Goal: Task Accomplishment & Management: Manage account settings

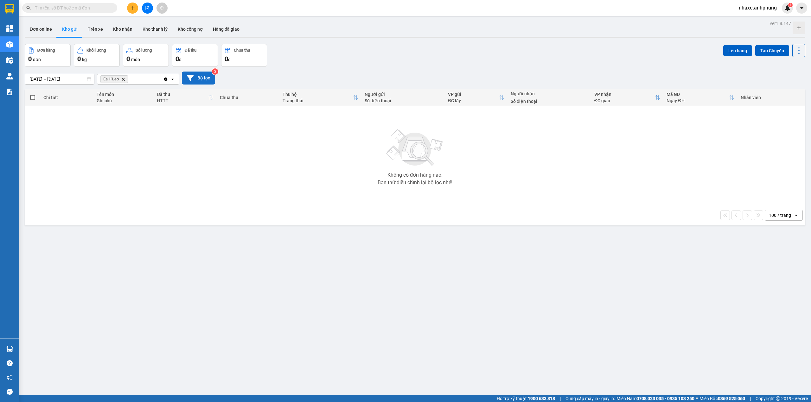
click at [200, 73] on button "Bộ lọc" at bounding box center [198, 78] width 33 height 13
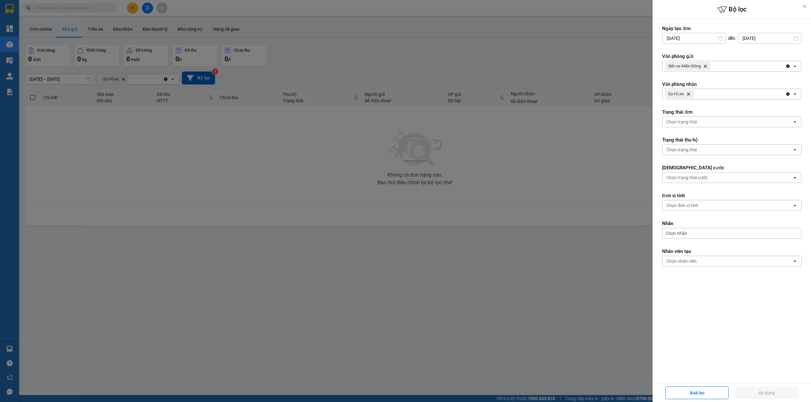
click at [576, 306] on div at bounding box center [405, 201] width 811 height 402
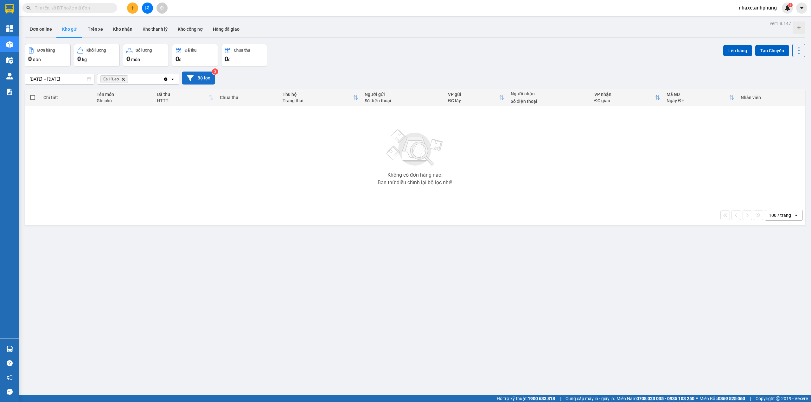
click at [196, 78] on button "Bộ lọc" at bounding box center [198, 78] width 33 height 13
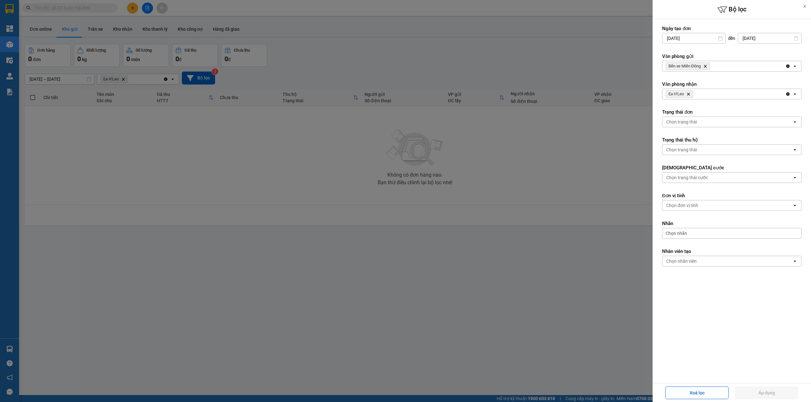
click at [705, 66] on icon "Bến xe Miền Đông, close by backspace" at bounding box center [705, 66] width 3 height 3
click at [705, 66] on div "Chọn văn phòng" at bounding box center [727, 66] width 130 height 10
click at [697, 80] on span "Bến xe Miền Đông" at bounding box center [686, 80] width 38 height 6
click at [689, 92] on icon "Delete" at bounding box center [688, 94] width 4 height 4
click at [690, 93] on div "Chọn văn phòng" at bounding box center [682, 94] width 32 height 6
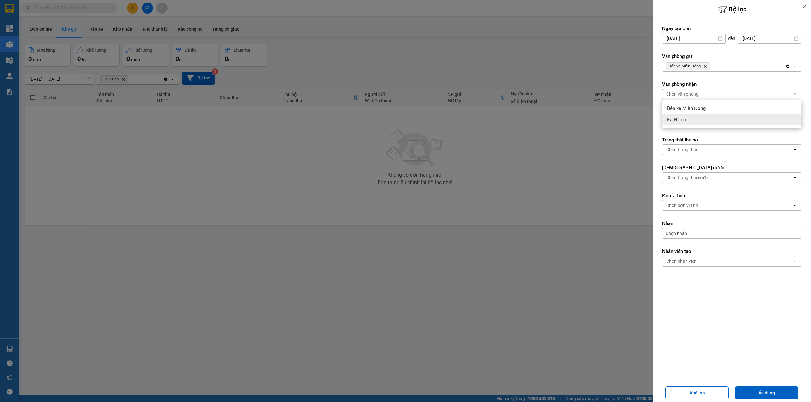
click at [687, 115] on div "Ea H'Leo" at bounding box center [731, 119] width 139 height 11
click at [764, 388] on button "Áp dụng" at bounding box center [766, 393] width 63 height 13
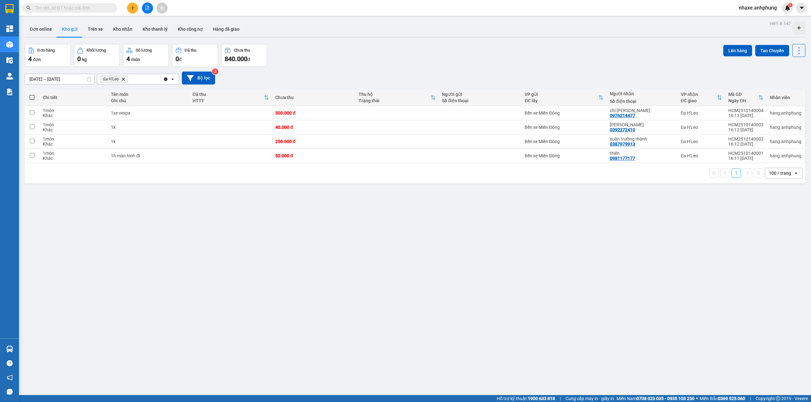
click at [31, 97] on span at bounding box center [31, 97] width 5 height 5
click at [32, 94] on input "checkbox" at bounding box center [32, 94] width 0 height 0
checkbox input "true"
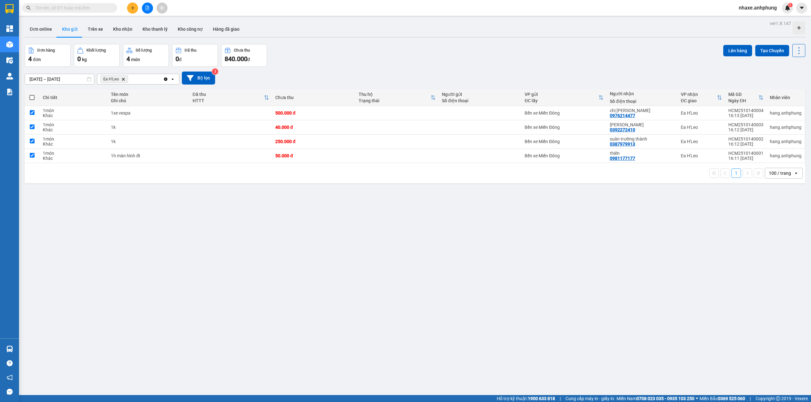
checkbox input "true"
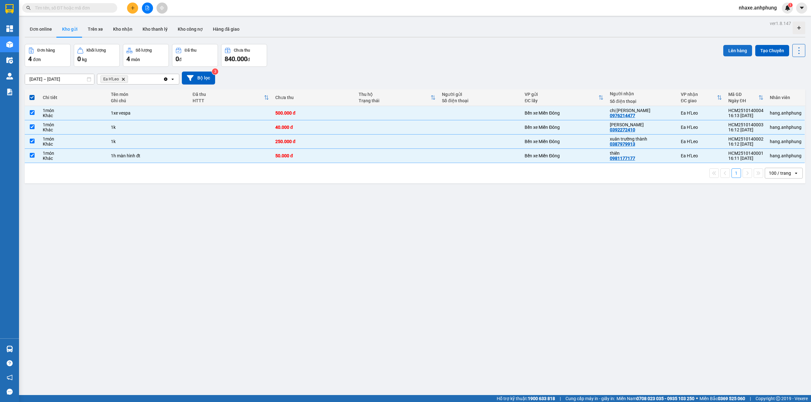
click at [733, 50] on button "Lên hàng" at bounding box center [737, 50] width 29 height 11
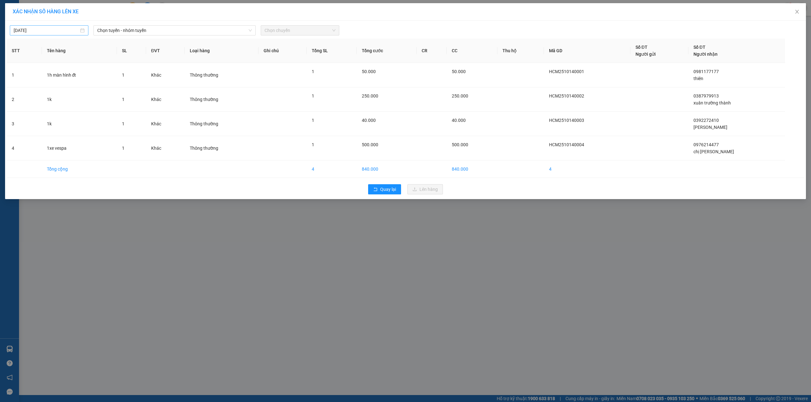
click at [59, 34] on input "14/10/2025" at bounding box center [46, 30] width 65 height 7
click at [32, 83] on div "13" at bounding box center [31, 87] width 8 height 8
type input "13/10/2025"
click at [141, 29] on span "Chọn tuyến - nhóm tuyến" at bounding box center [174, 31] width 155 height 10
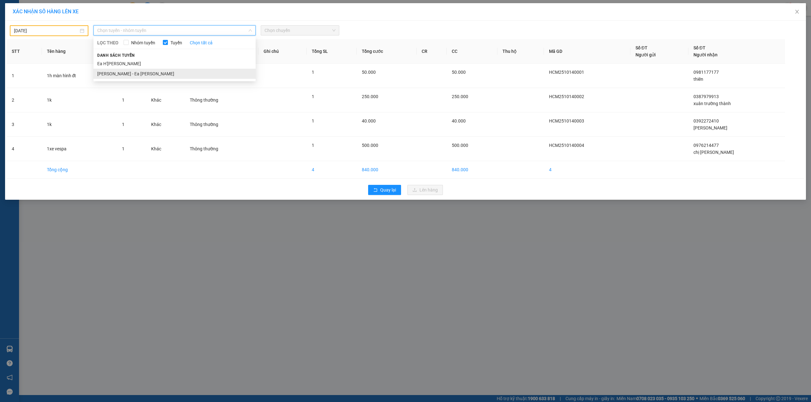
click at [127, 73] on li "Hồ Chí Minh - Ea H'Leo" at bounding box center [174, 74] width 162 height 10
click at [311, 32] on span "Chọn chuyến" at bounding box center [299, 31] width 71 height 10
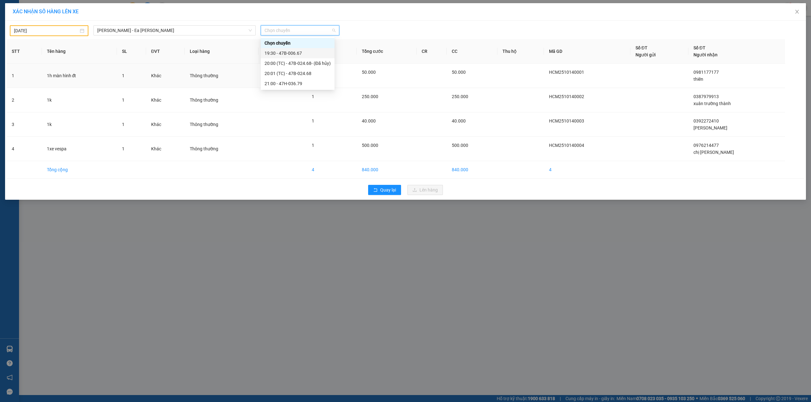
click at [299, 51] on div "19:30 - 47B-006.67" at bounding box center [297, 53] width 66 height 7
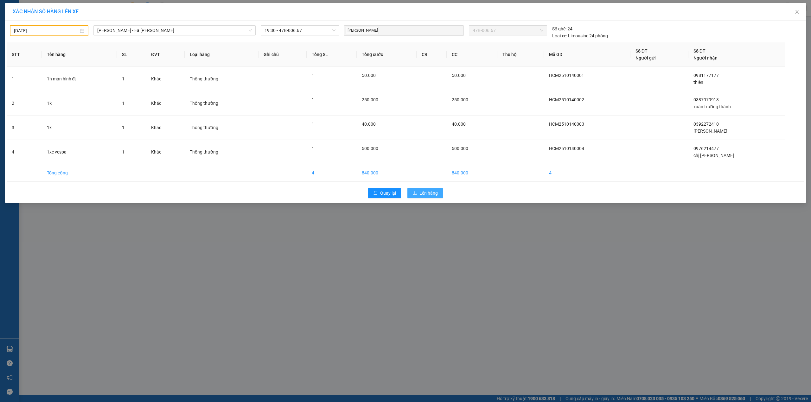
click at [427, 194] on span "Lên hàng" at bounding box center [428, 193] width 18 height 7
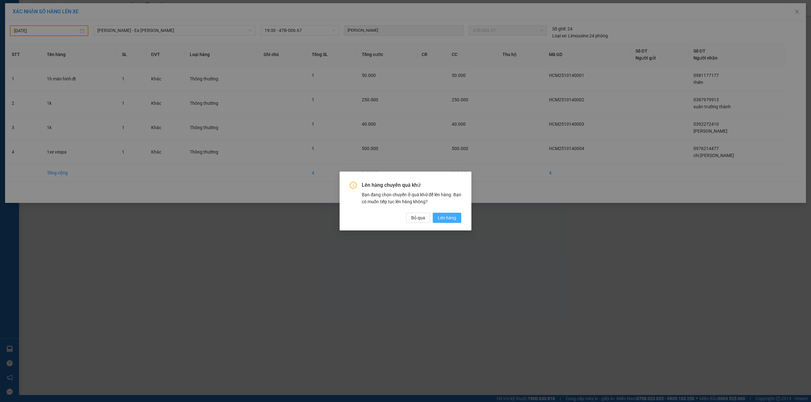
click at [444, 216] on span "Lên hàng" at bounding box center [447, 217] width 18 height 7
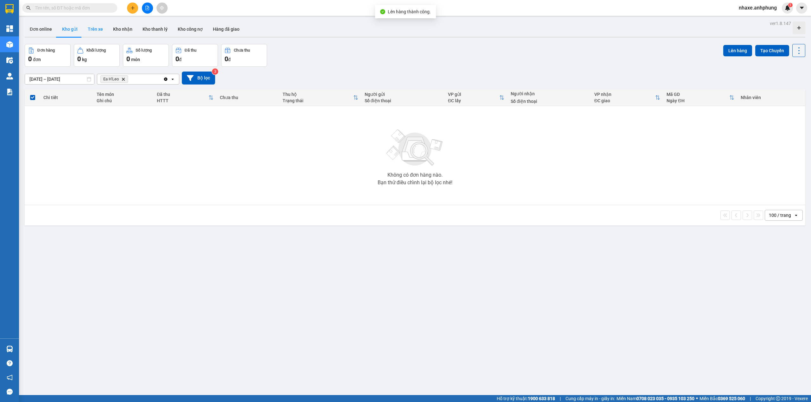
click at [94, 30] on button "Trên xe" at bounding box center [95, 29] width 25 height 15
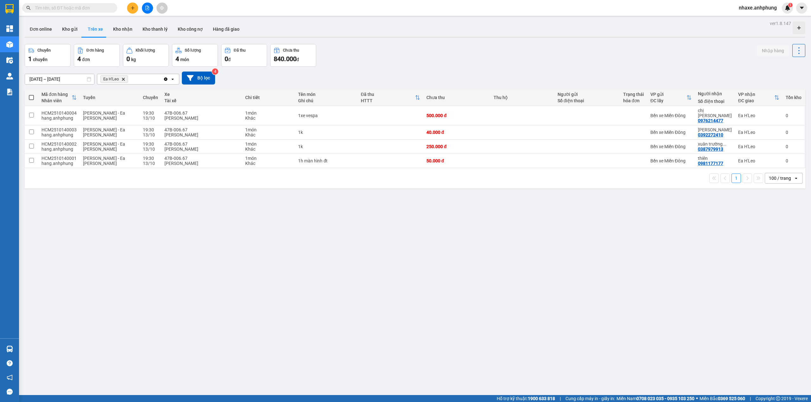
click at [31, 98] on span at bounding box center [31, 97] width 5 height 5
click at [31, 94] on input "checkbox" at bounding box center [31, 94] width 0 height 0
checkbox input "true"
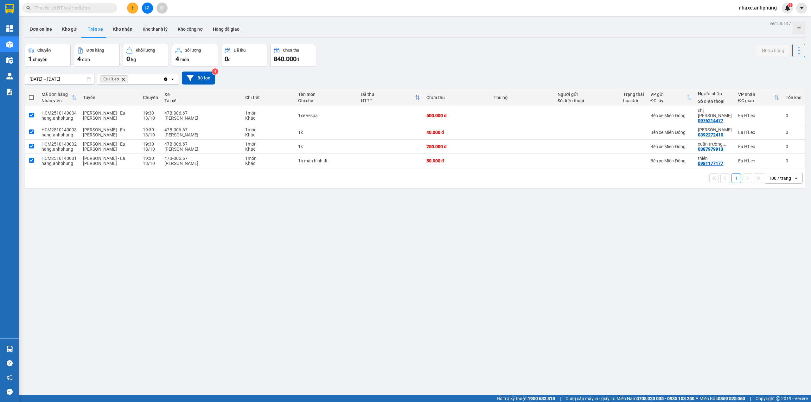
checkbox input "true"
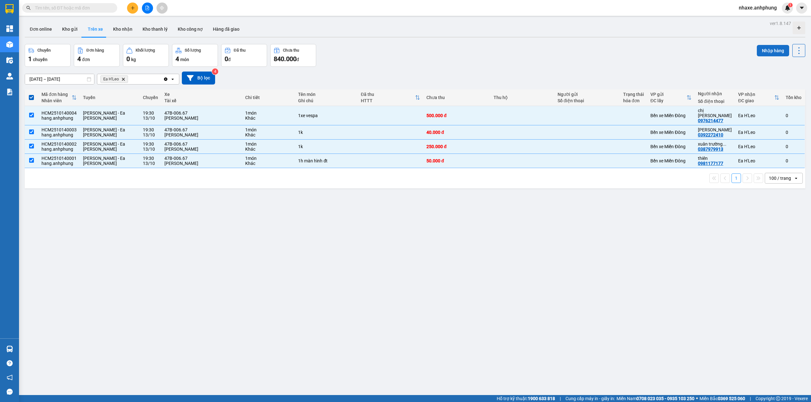
click at [767, 48] on button "Nhập hàng" at bounding box center [773, 50] width 32 height 11
checkbox input "false"
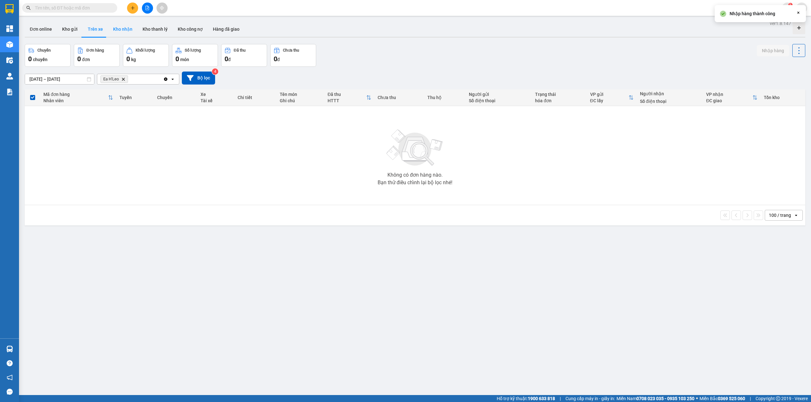
click at [123, 31] on button "Kho nhận" at bounding box center [122, 29] width 29 height 15
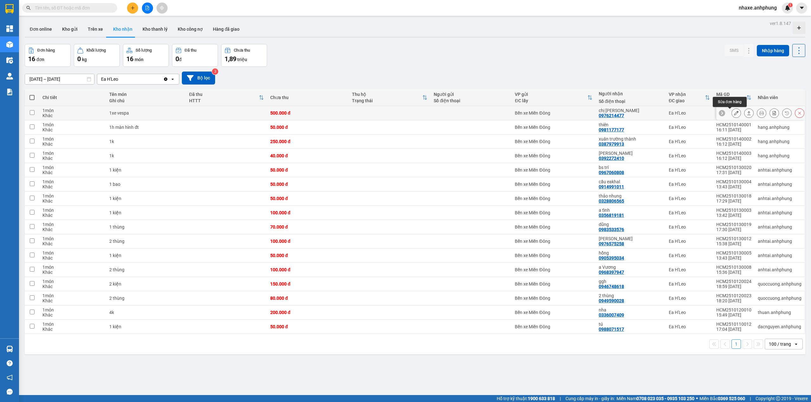
click at [732, 112] on button at bounding box center [736, 113] width 9 height 11
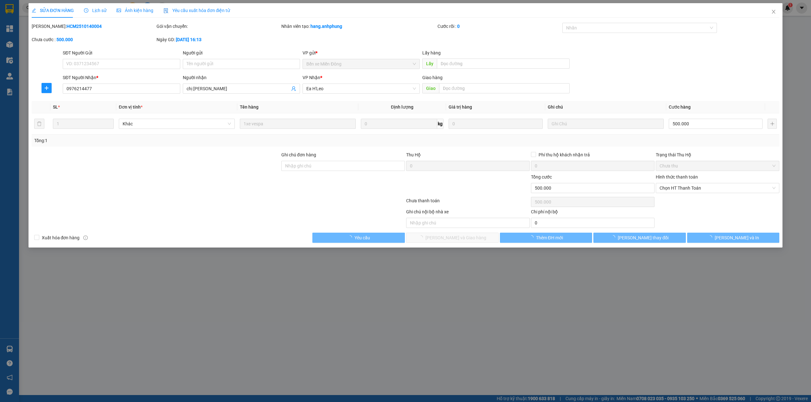
type input "0976214477"
type input "chị hằng"
type input "0"
type input "500.000"
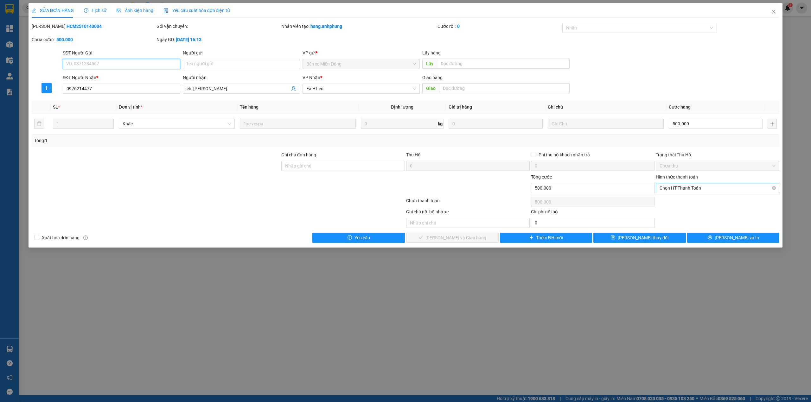
click at [698, 189] on span "Chọn HT Thanh Toán" at bounding box center [717, 188] width 116 height 10
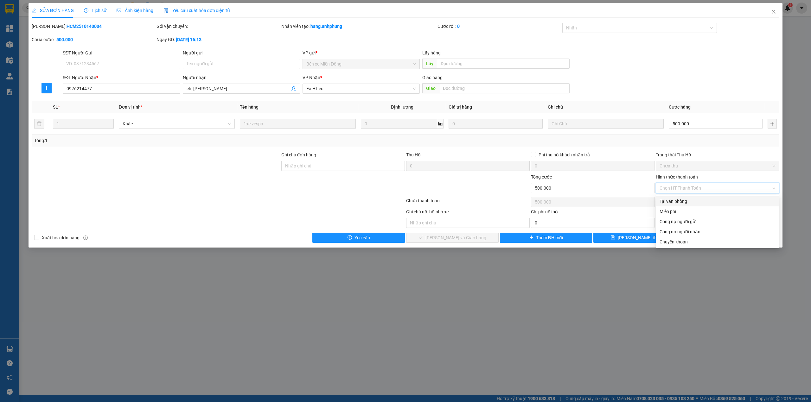
click at [688, 199] on div "Tại văn phòng" at bounding box center [717, 201] width 116 height 7
type input "0"
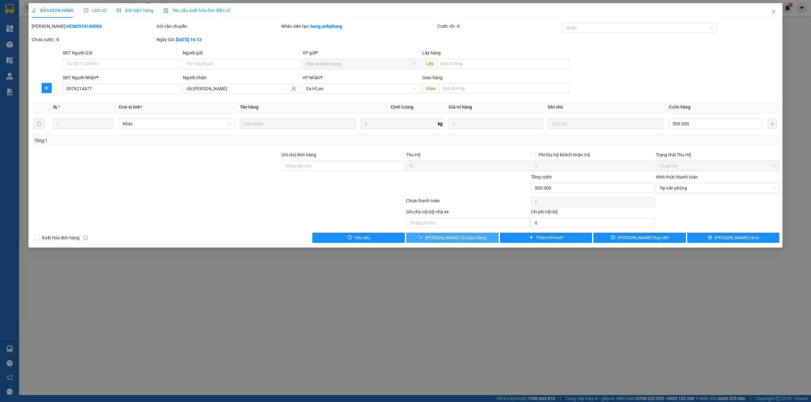
click at [465, 236] on span "[PERSON_NAME] và Giao hàng" at bounding box center [455, 237] width 61 height 7
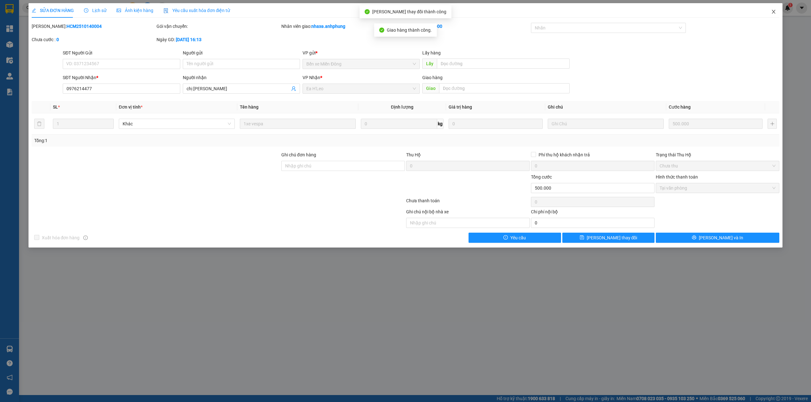
click at [773, 11] on icon "close" at bounding box center [773, 11] width 5 height 5
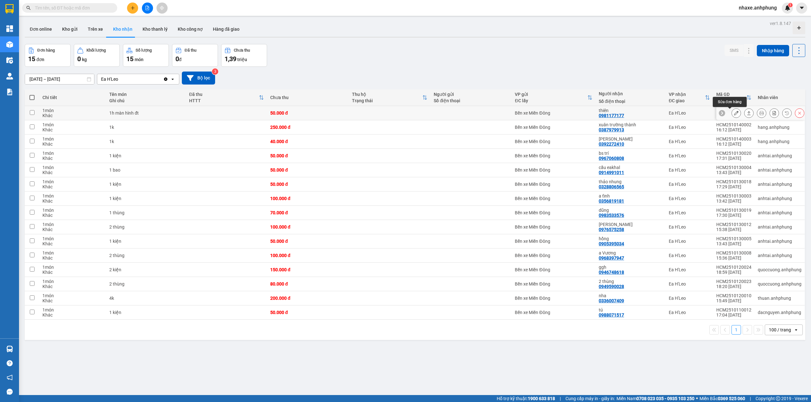
click at [732, 111] on button at bounding box center [736, 113] width 9 height 11
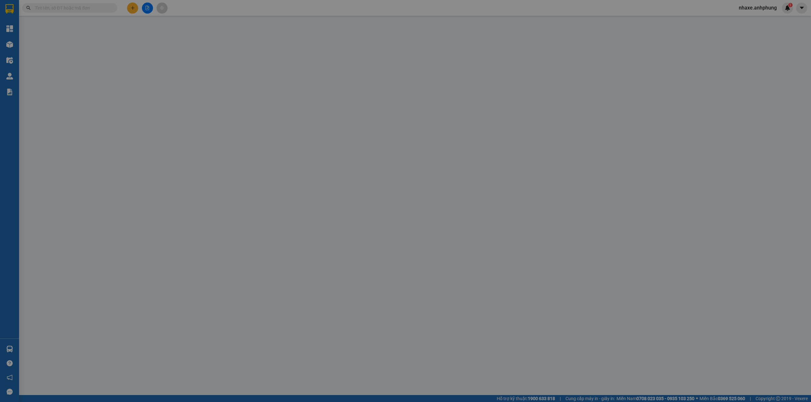
type input "0981177177"
type input "thiên"
type input "0"
type input "50.000"
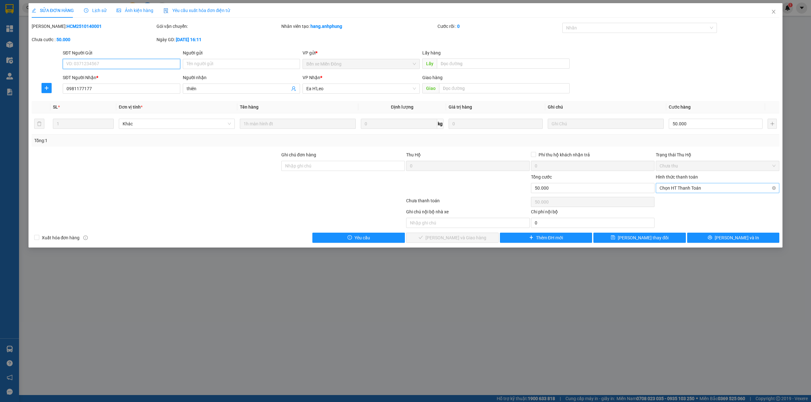
click at [688, 189] on span "Chọn HT Thanh Toán" at bounding box center [717, 188] width 116 height 10
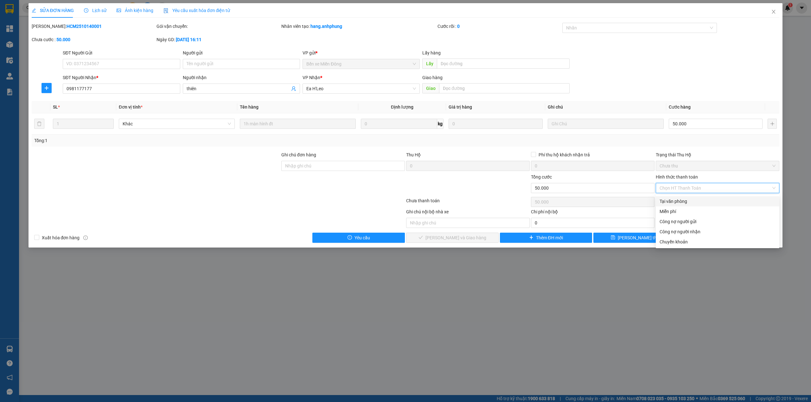
click at [671, 200] on div "Tại văn phòng" at bounding box center [717, 201] width 116 height 7
type input "0"
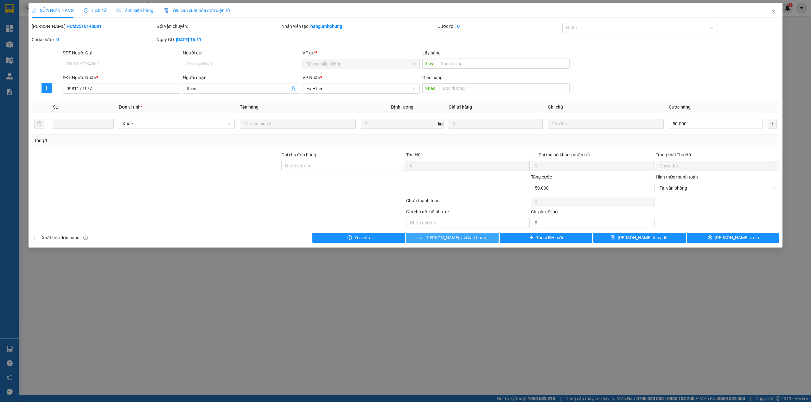
click at [459, 241] on span "[PERSON_NAME] và Giao hàng" at bounding box center [455, 237] width 61 height 7
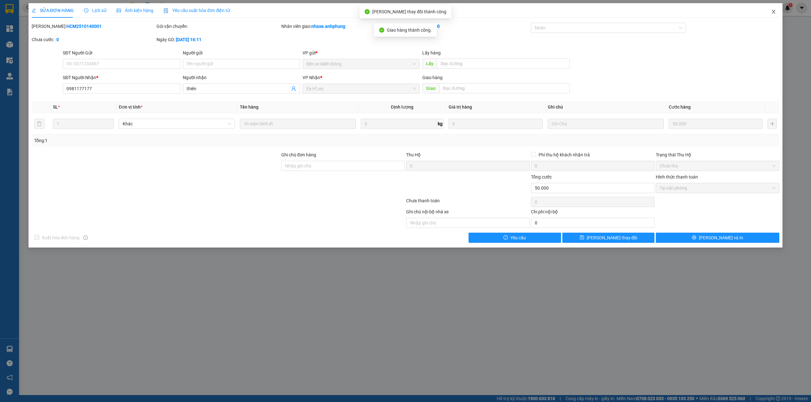
click at [775, 12] on icon "close" at bounding box center [773, 11] width 5 height 5
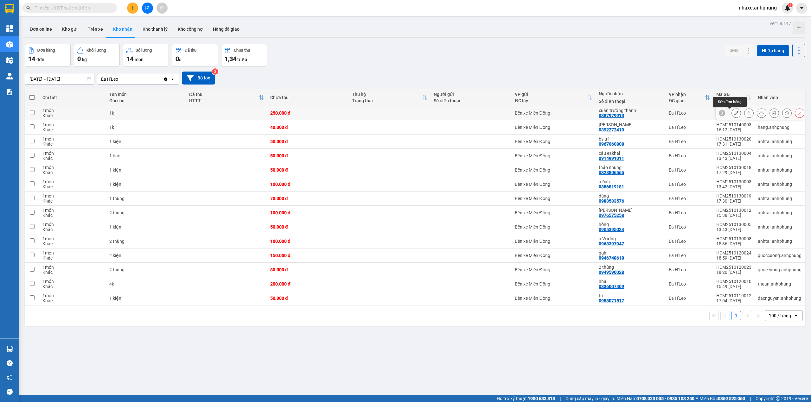
click at [734, 111] on icon at bounding box center [736, 113] width 4 height 4
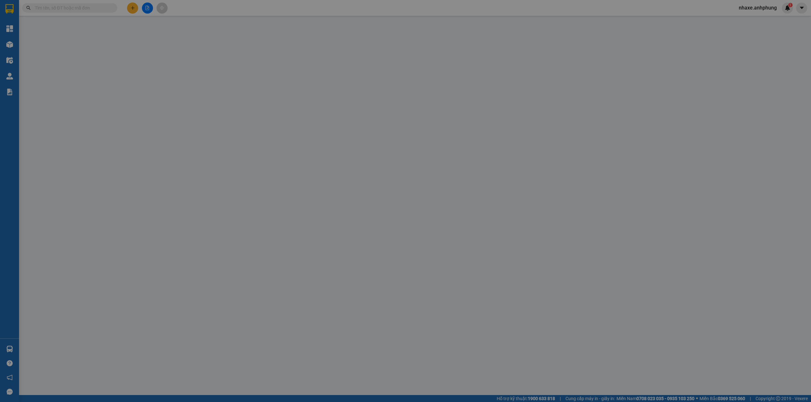
type input "0387979913"
type input "xuân trường thành"
type input "0"
type input "250.000"
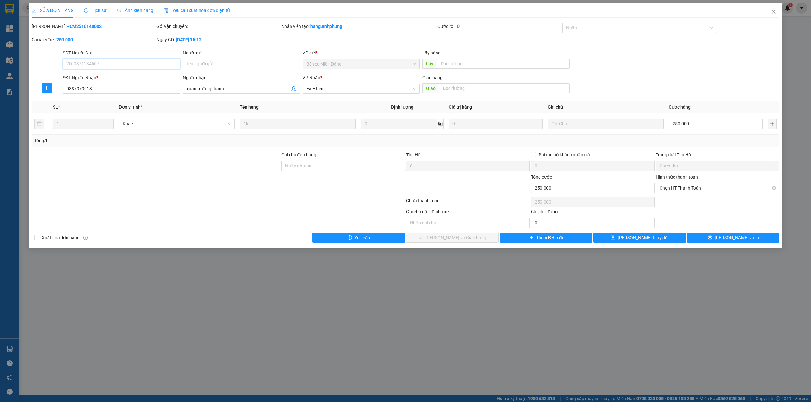
click at [696, 187] on span "Chọn HT Thanh Toán" at bounding box center [717, 188] width 116 height 10
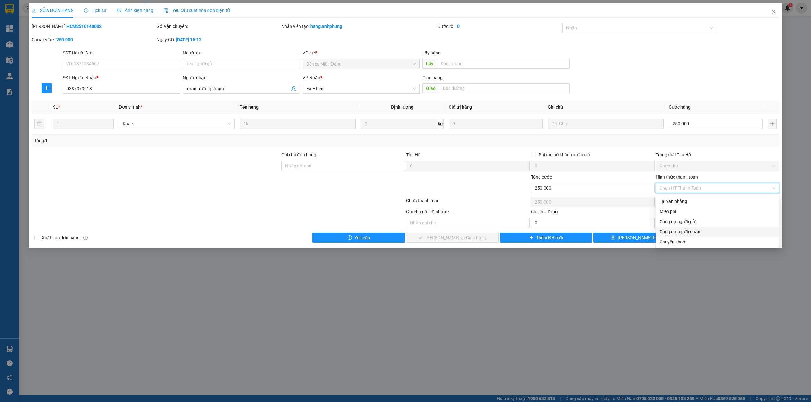
click at [694, 233] on div "Công nợ người nhận" at bounding box center [717, 231] width 116 height 7
type input "0"
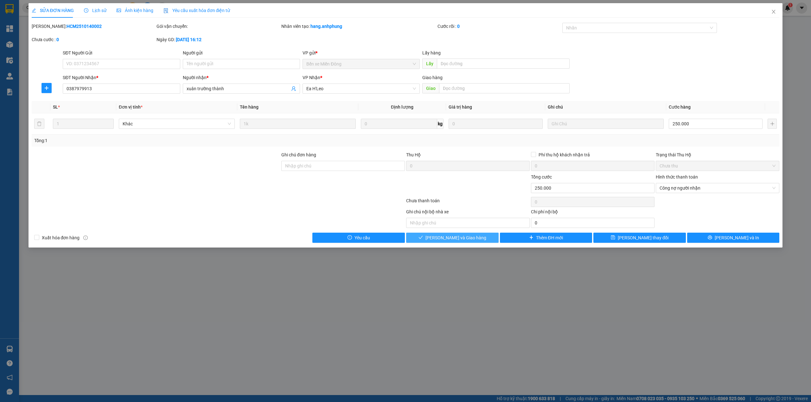
click at [468, 237] on span "[PERSON_NAME] và Giao hàng" at bounding box center [455, 237] width 61 height 7
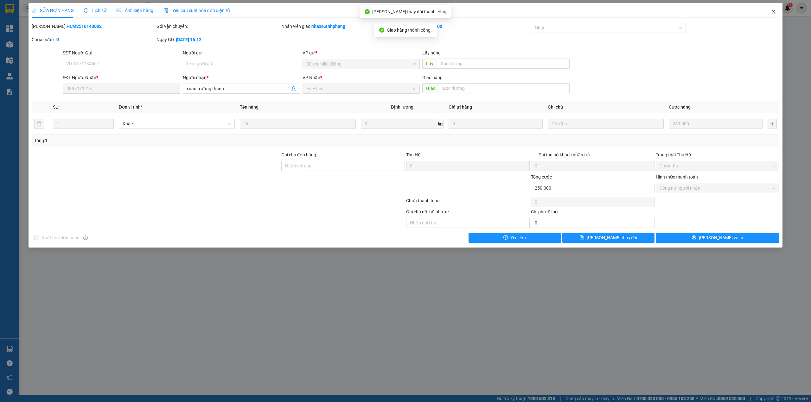
click at [774, 13] on icon "close" at bounding box center [773, 12] width 3 height 4
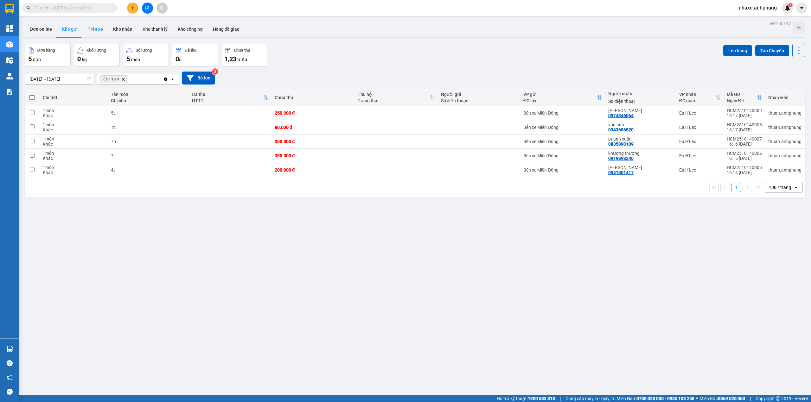
click at [93, 26] on button "Trên xe" at bounding box center [95, 29] width 25 height 15
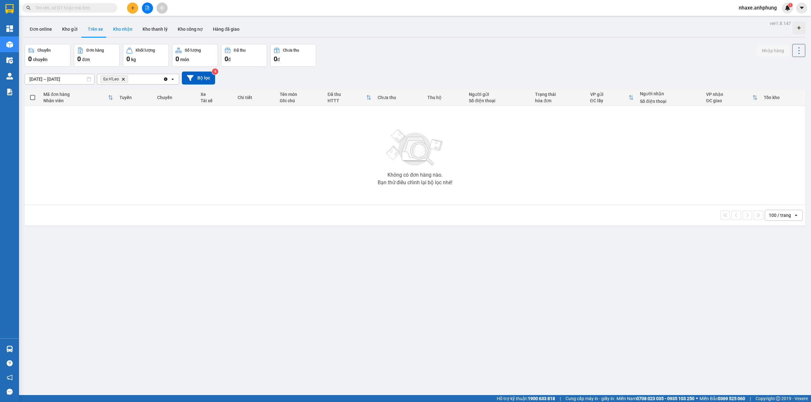
click at [121, 33] on button "Kho nhận" at bounding box center [122, 29] width 29 height 15
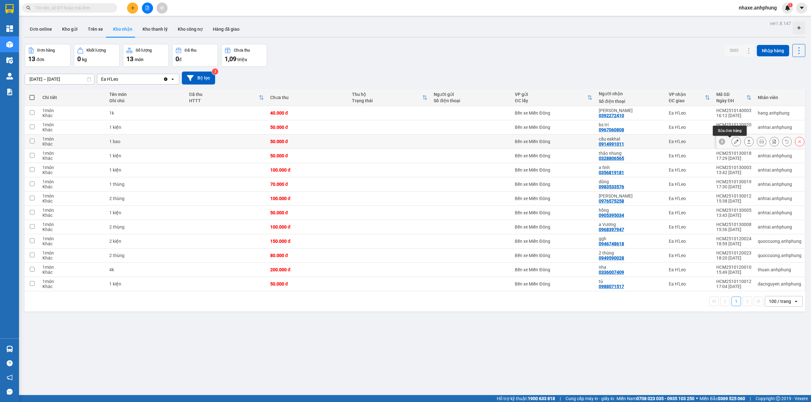
click at [732, 142] on button at bounding box center [736, 141] width 9 height 11
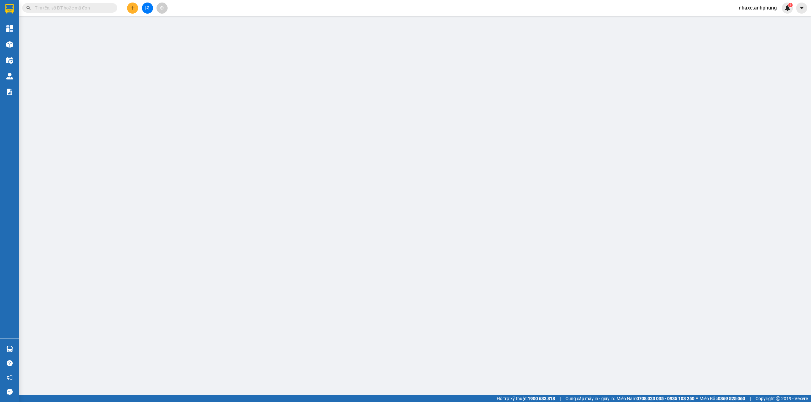
type input "0914991011"
type input "cầu eakhal"
type input "0"
type input "50.000"
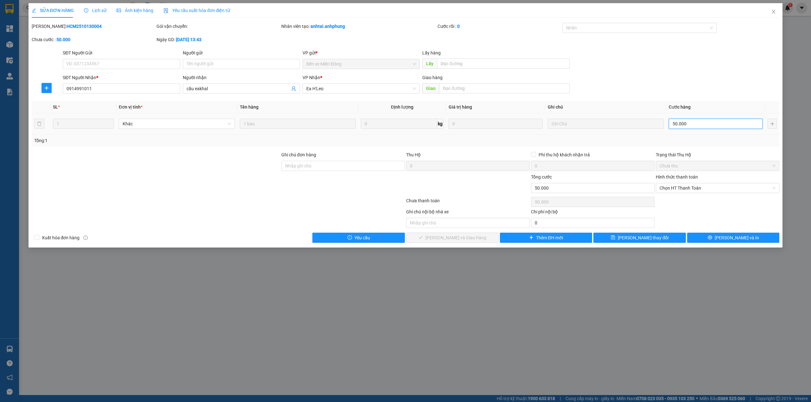
click at [692, 126] on input "50.000" at bounding box center [716, 124] width 94 height 10
type input "4"
type input "40"
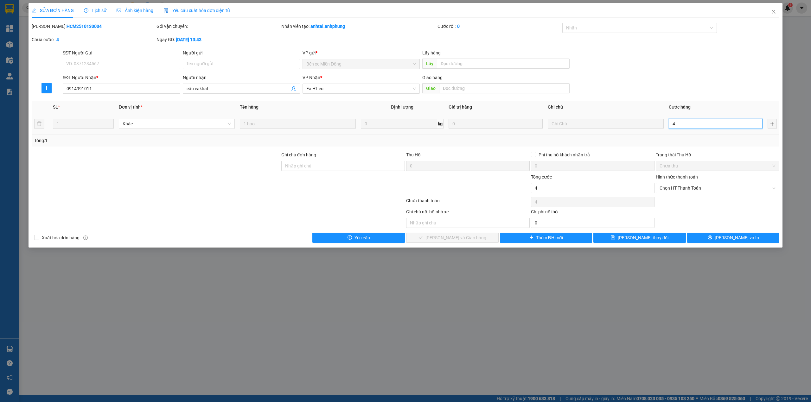
type input "40"
click at [717, 190] on span "Chọn HT Thanh Toán" at bounding box center [717, 188] width 116 height 10
type input "40"
type input "40.000"
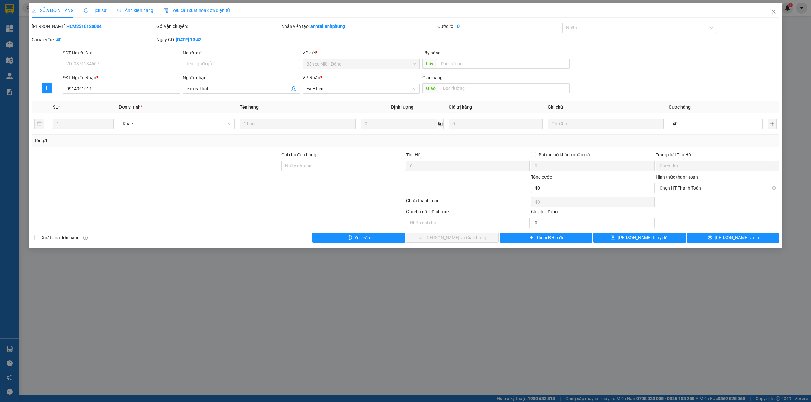
type input "40.000"
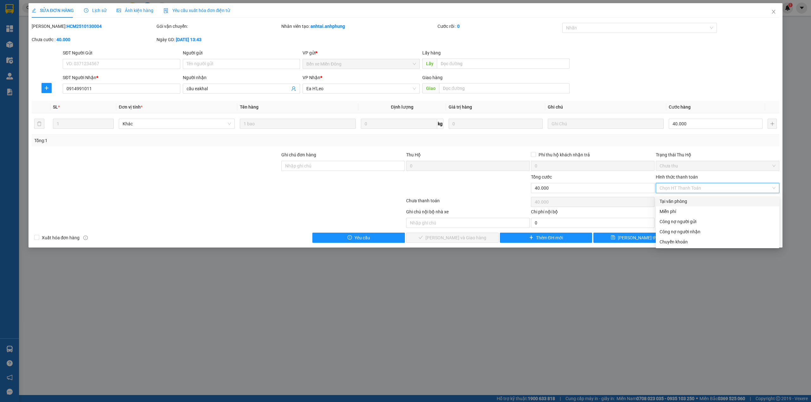
click at [695, 203] on div "Tại văn phòng" at bounding box center [717, 201] width 116 height 7
type input "0"
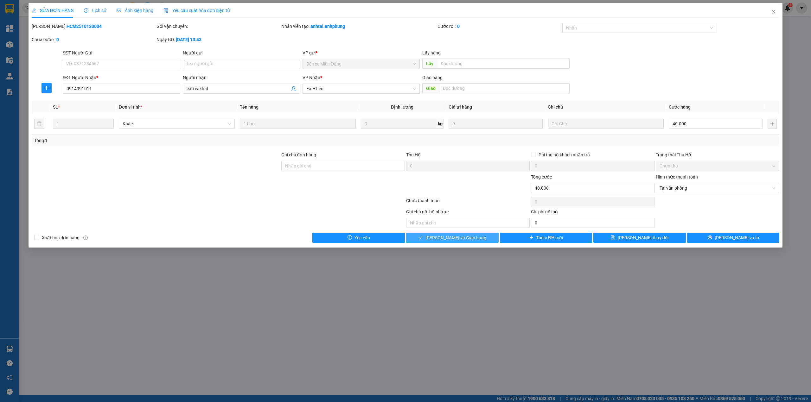
click at [449, 236] on span "[PERSON_NAME] và Giao hàng" at bounding box center [455, 237] width 61 height 7
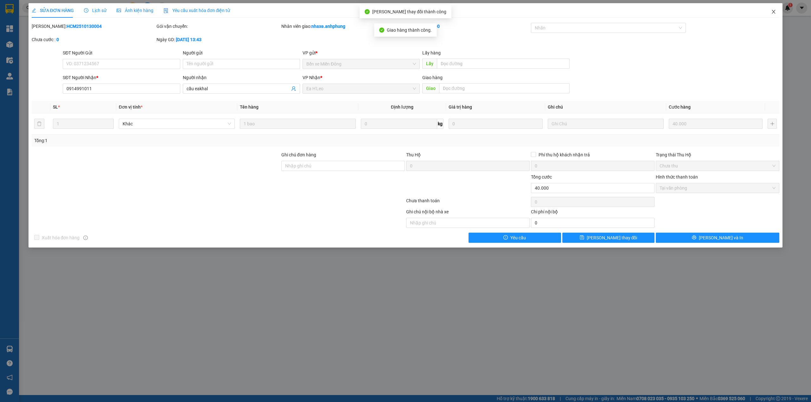
click at [775, 11] on icon "close" at bounding box center [773, 11] width 5 height 5
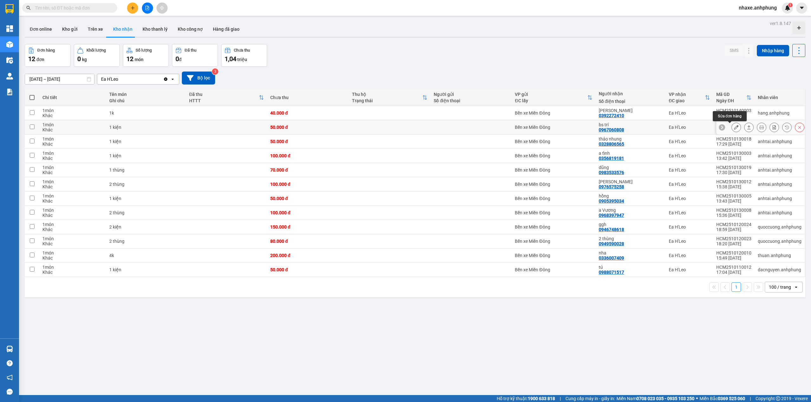
click at [732, 128] on button at bounding box center [736, 127] width 9 height 11
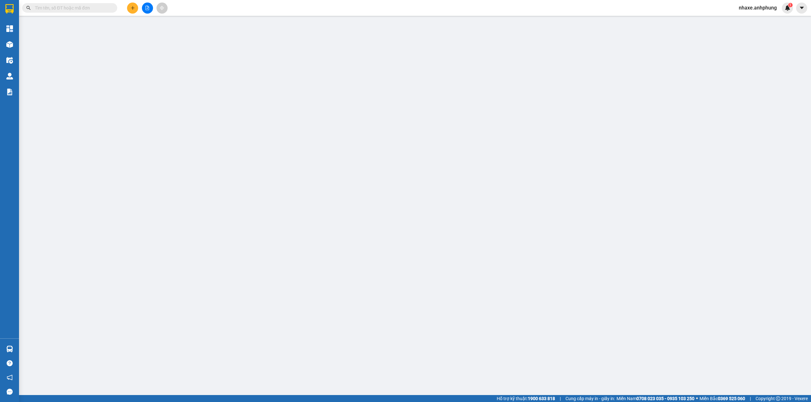
type input "0967060808"
type input "bs trí"
type input "0"
type input "50.000"
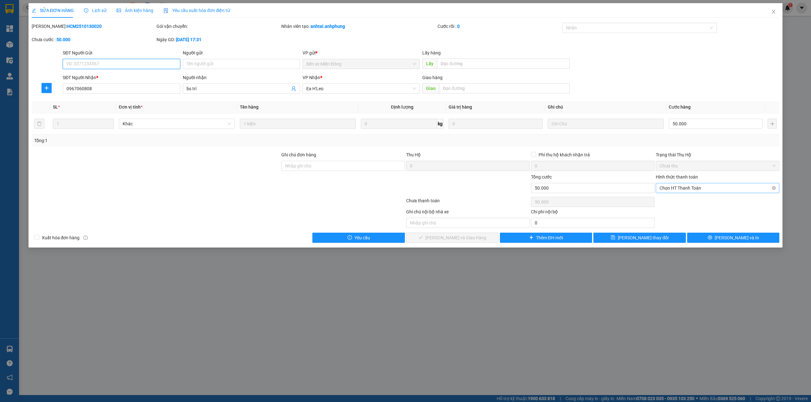
click at [688, 188] on span "Chọn HT Thanh Toán" at bounding box center [717, 188] width 116 height 10
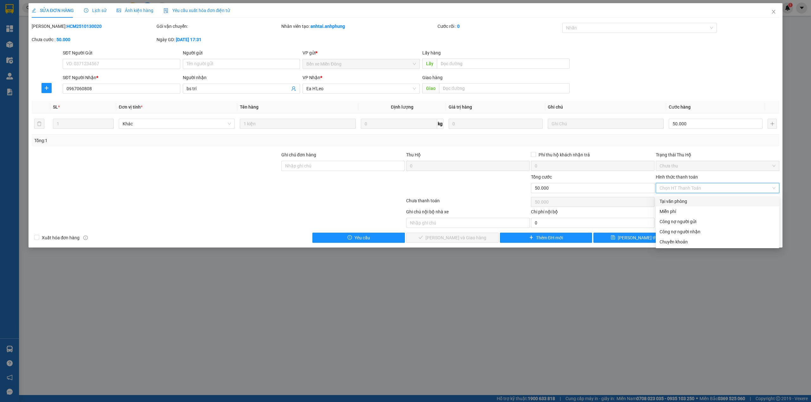
click at [678, 204] on div "Tại văn phòng" at bounding box center [717, 201] width 116 height 7
type input "0"
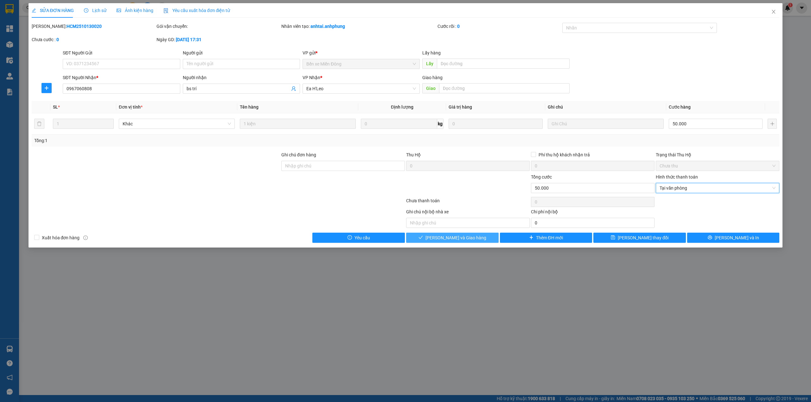
click at [466, 241] on span "[PERSON_NAME] và Giao hàng" at bounding box center [455, 237] width 61 height 7
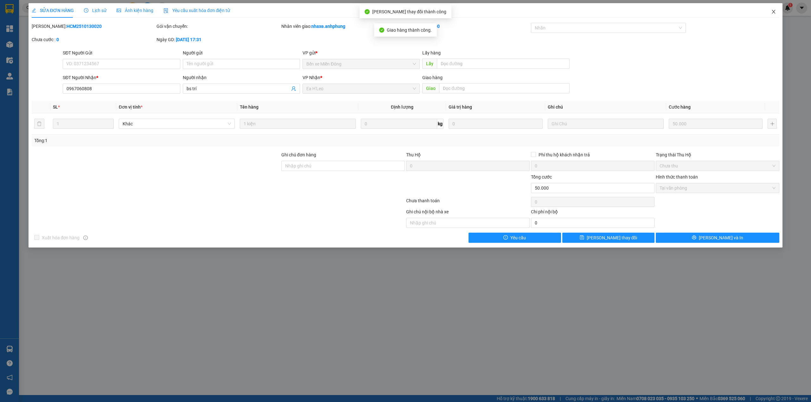
click at [774, 9] on span "Close" at bounding box center [774, 12] width 18 height 18
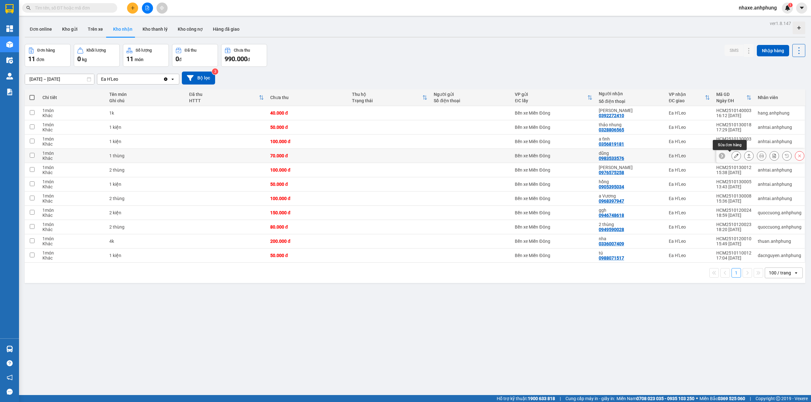
click at [732, 158] on button at bounding box center [736, 155] width 9 height 11
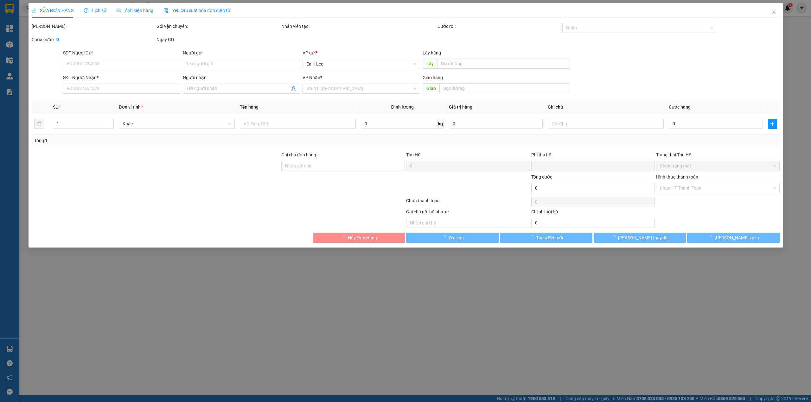
type input "0983533576"
type input "dũng"
type input "0"
type input "70.000"
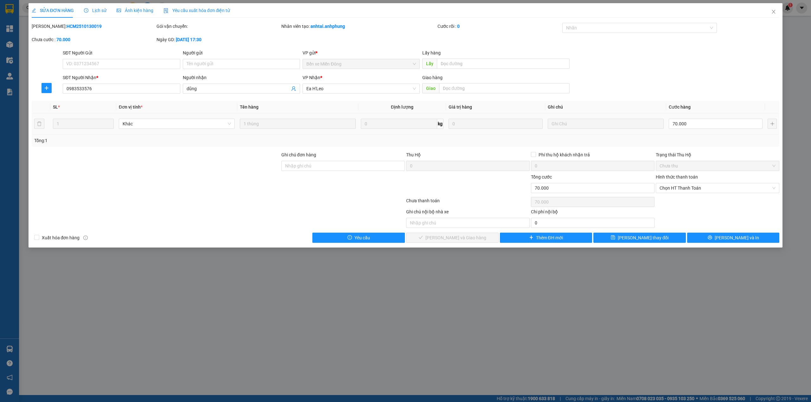
click at [703, 130] on div "70.000" at bounding box center [716, 123] width 94 height 13
click at [703, 129] on input "70.000" at bounding box center [716, 124] width 94 height 10
type input "5"
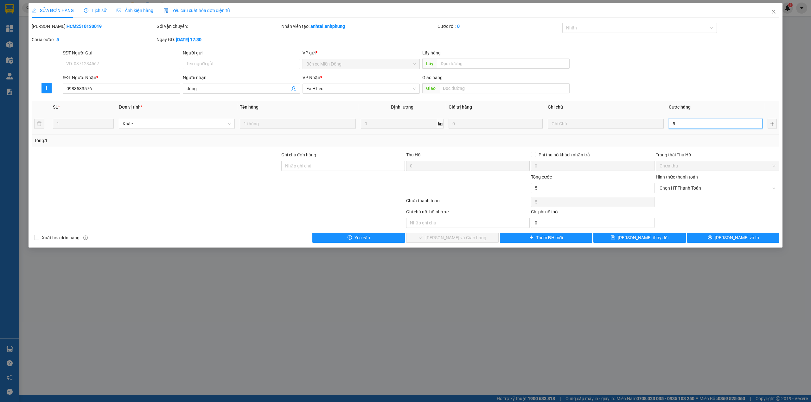
type input "50"
click at [717, 190] on span "Chọn HT Thanh Toán" at bounding box center [717, 188] width 116 height 10
type input "50"
type input "50.000"
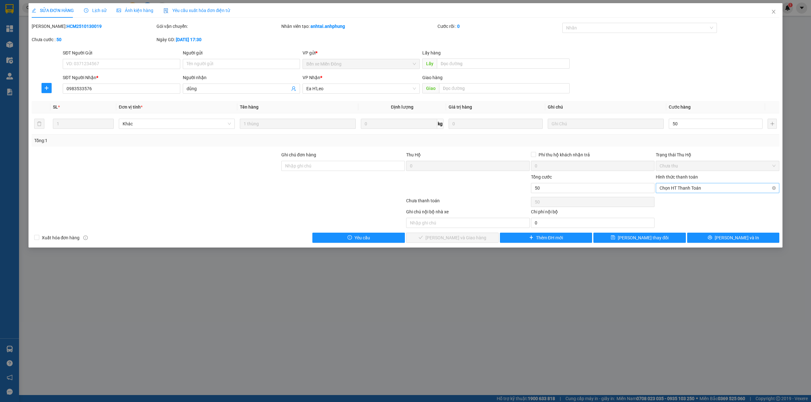
type input "50.000"
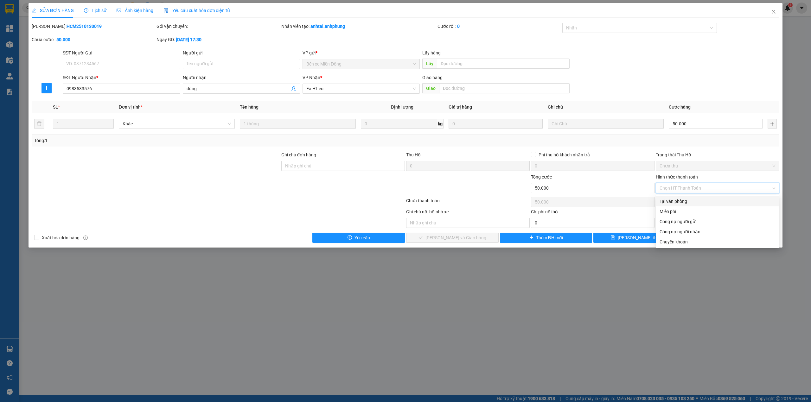
click at [701, 204] on div "Tại văn phòng" at bounding box center [717, 201] width 116 height 7
type input "0"
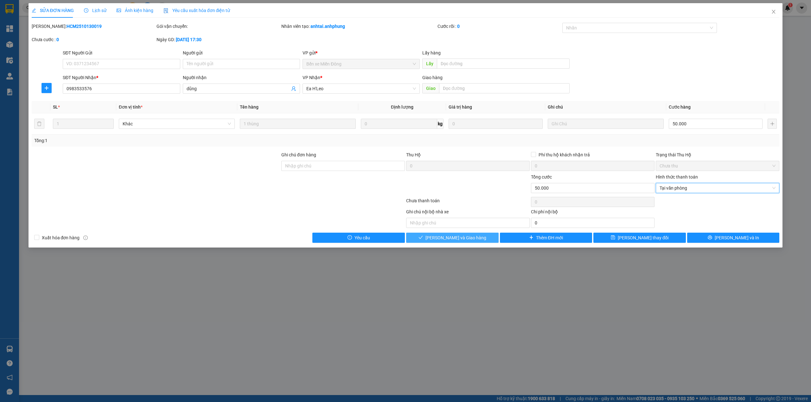
click at [452, 240] on span "[PERSON_NAME] và Giao hàng" at bounding box center [455, 237] width 61 height 7
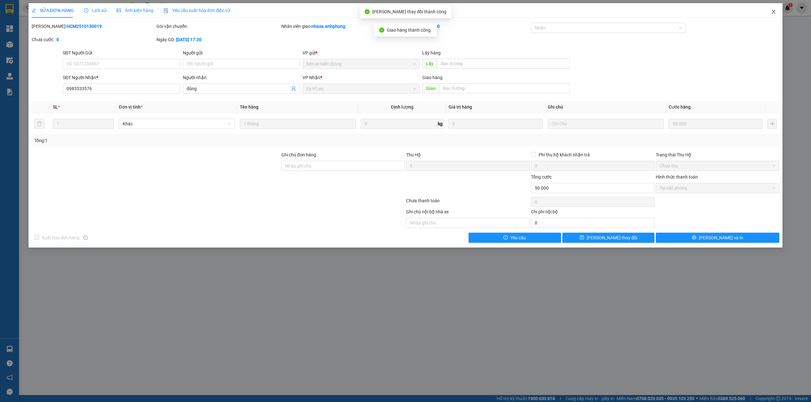
click at [774, 9] on span "Close" at bounding box center [774, 12] width 18 height 18
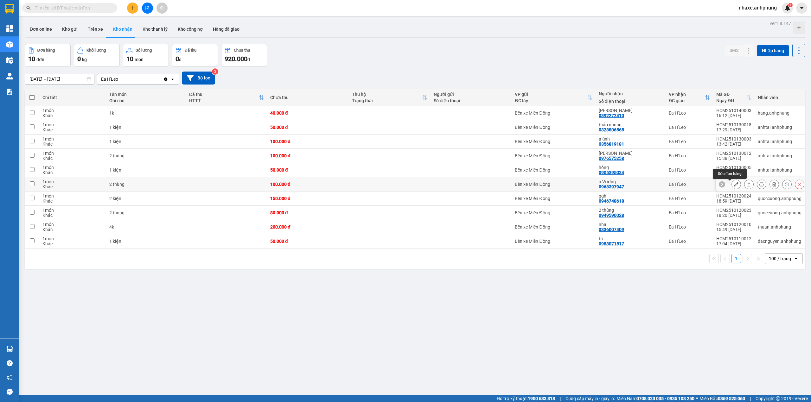
click at [732, 185] on button at bounding box center [736, 184] width 9 height 11
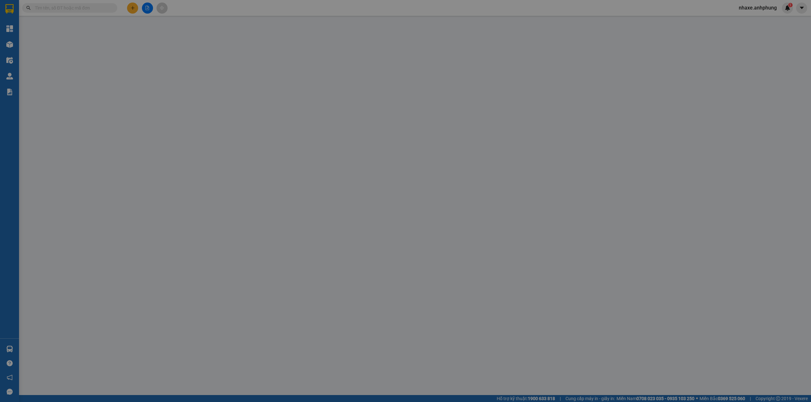
type input "0968397947"
type input "a Vương"
type input "0"
type input "100.000"
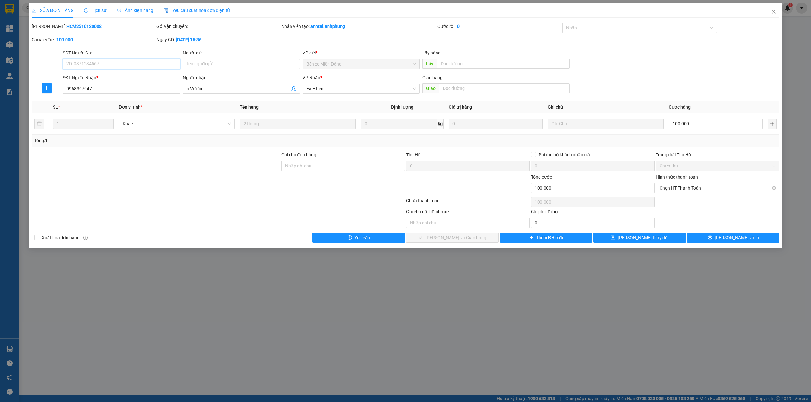
click at [709, 186] on span "Chọn HT Thanh Toán" at bounding box center [717, 188] width 116 height 10
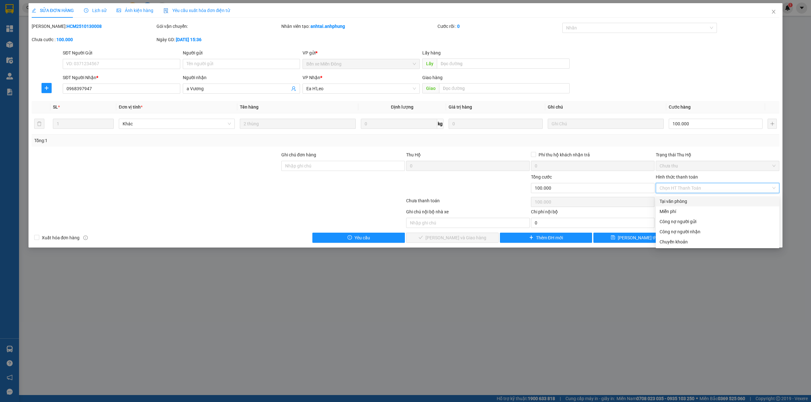
click at [683, 201] on div "Tại văn phòng" at bounding box center [717, 201] width 116 height 7
type input "0"
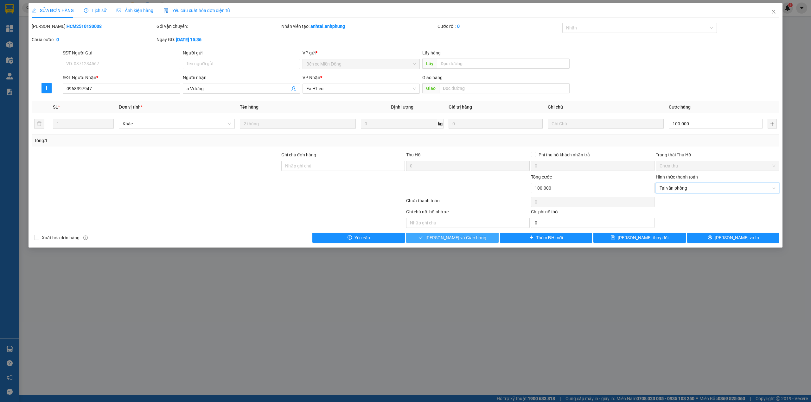
drag, startPoint x: 432, startPoint y: 240, endPoint x: 471, endPoint y: 231, distance: 40.0
click at [423, 240] on icon "check" at bounding box center [420, 237] width 4 height 4
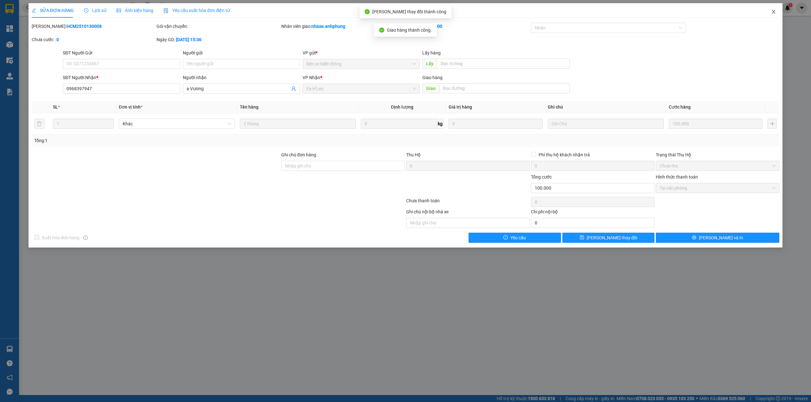
click at [773, 10] on icon "close" at bounding box center [773, 11] width 5 height 5
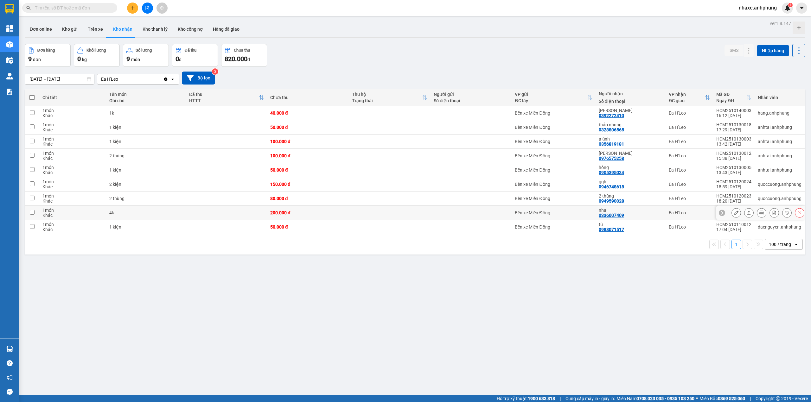
click at [734, 214] on icon at bounding box center [736, 213] width 4 height 4
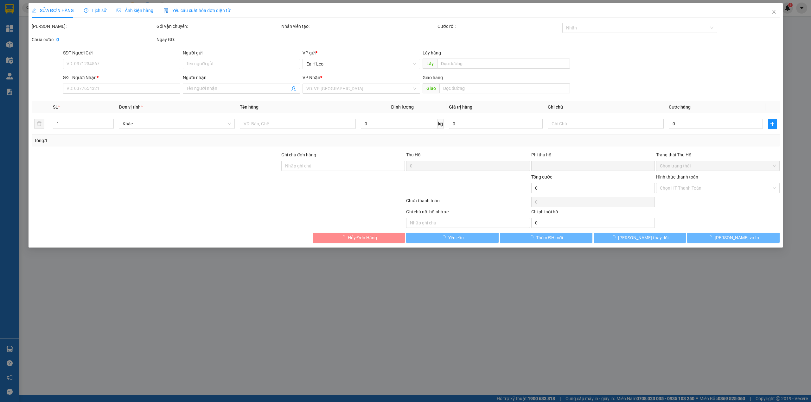
type input "0336007409"
type input "nha"
type input "0"
type input "200.000"
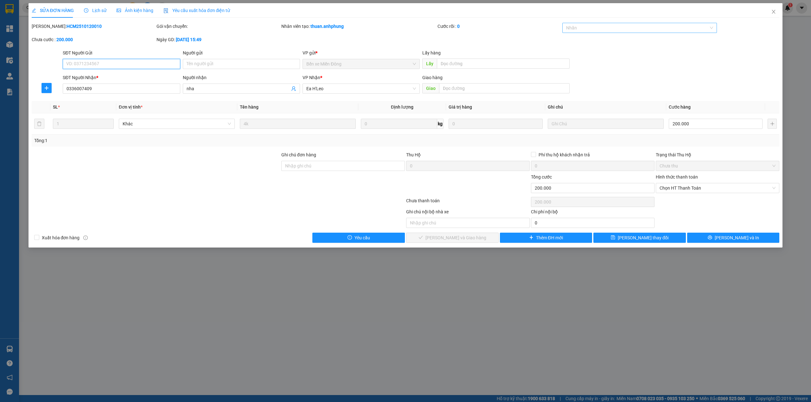
click at [613, 30] on div at bounding box center [636, 28] width 145 height 8
click at [608, 39] on div "CHUYỂN KHOẢN" at bounding box center [639, 40] width 147 height 7
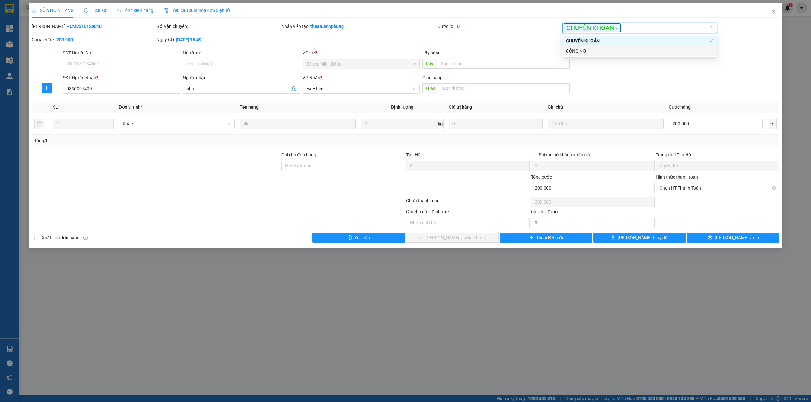
click at [689, 186] on span "Chọn HT Thanh Toán" at bounding box center [717, 188] width 116 height 10
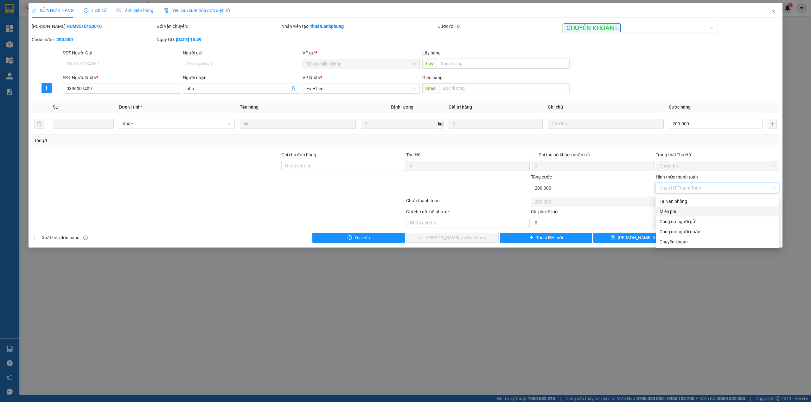
click at [672, 210] on div "Miễn phí" at bounding box center [717, 211] width 116 height 7
type input "0"
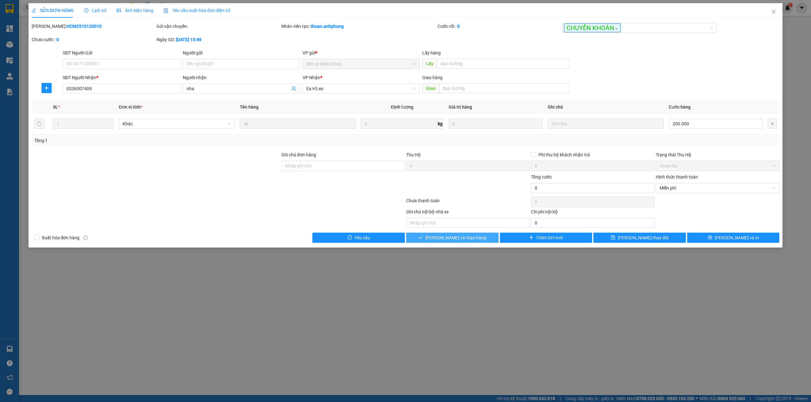
click at [440, 235] on button "[PERSON_NAME] và Giao hàng" at bounding box center [452, 238] width 92 height 10
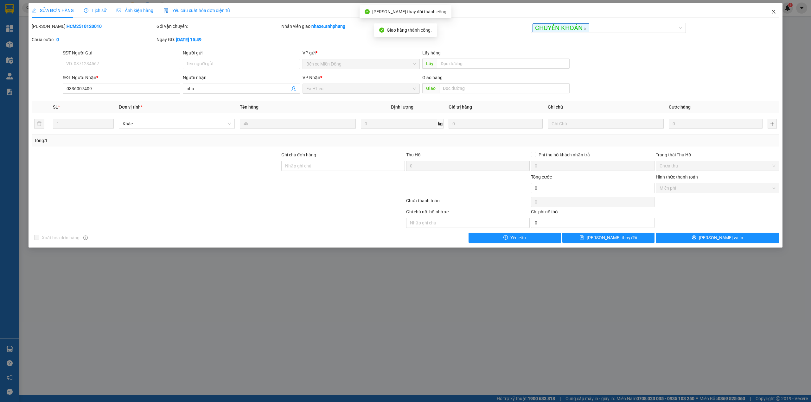
click at [775, 10] on icon "close" at bounding box center [773, 11] width 5 height 5
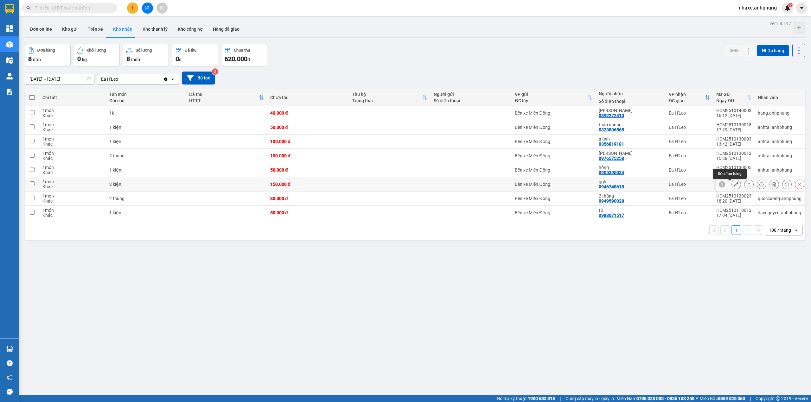
click at [734, 184] on icon at bounding box center [736, 184] width 4 height 4
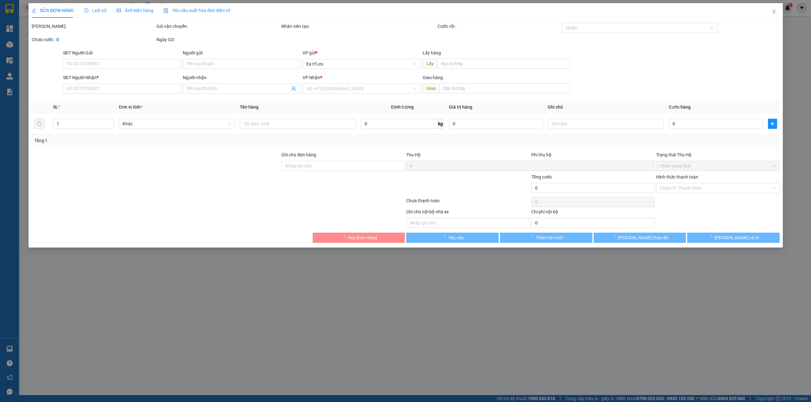
type input "0946748618"
type input "ggh"
type input "Thu hộ 4000"
type input "0"
type input "150.000"
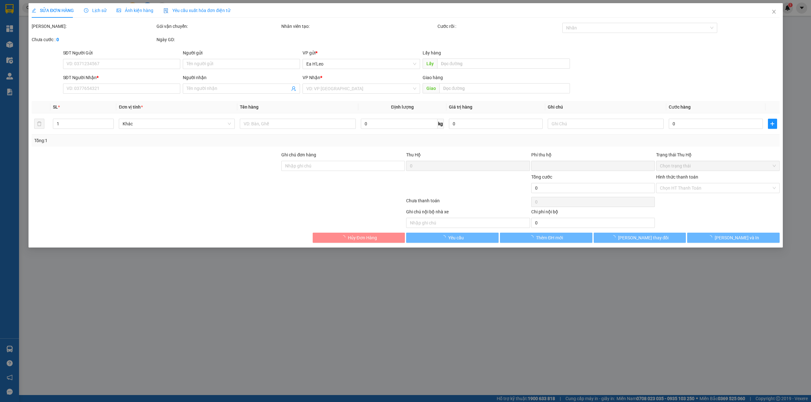
type input "150.000"
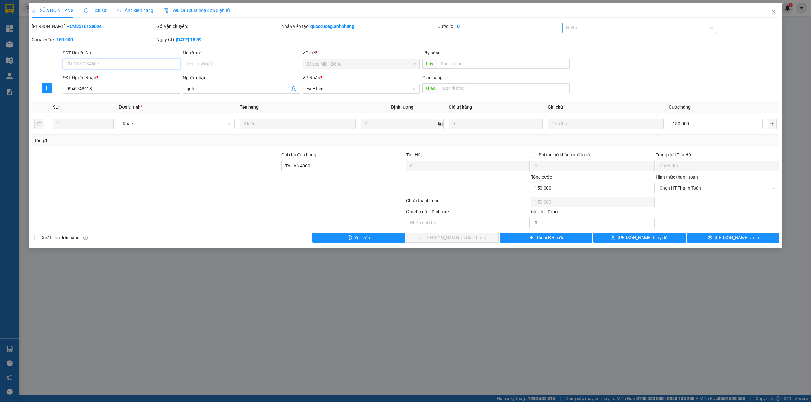
click at [634, 29] on div at bounding box center [636, 28] width 145 height 8
click at [608, 42] on div "CHUYỂN KHOẢN" at bounding box center [639, 40] width 147 height 7
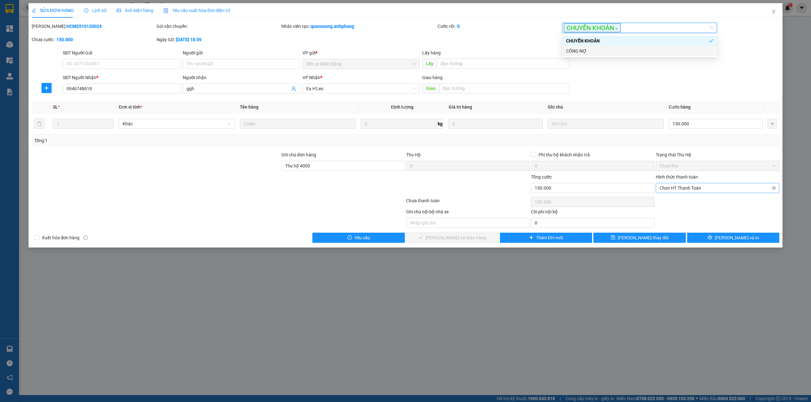
click at [679, 185] on span "Chọn HT Thanh Toán" at bounding box center [717, 188] width 116 height 10
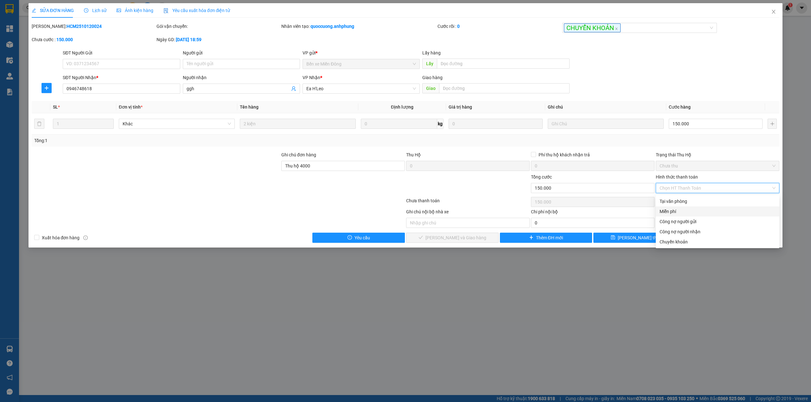
click at [672, 210] on div "Miễn phí" at bounding box center [717, 211] width 116 height 7
type input "0"
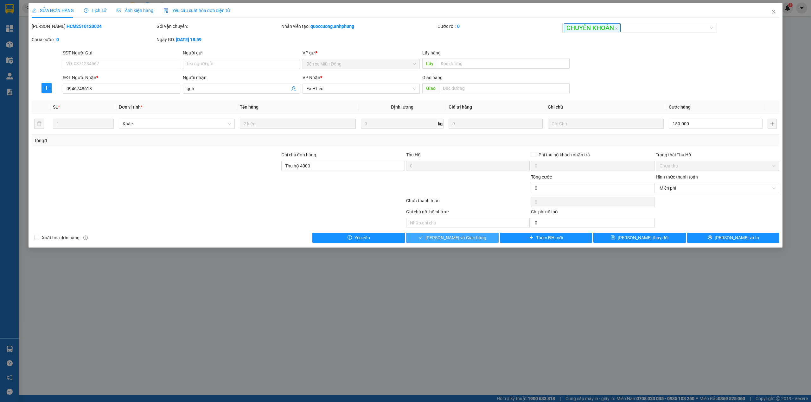
click at [454, 238] on span "[PERSON_NAME] và Giao hàng" at bounding box center [455, 237] width 61 height 7
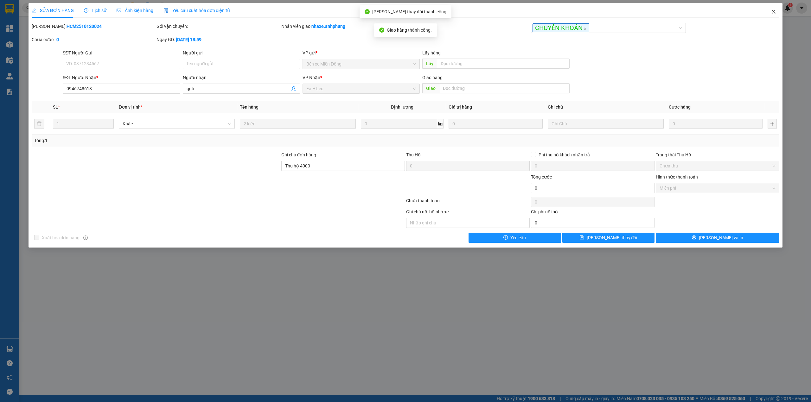
click at [774, 11] on icon "close" at bounding box center [773, 12] width 3 height 4
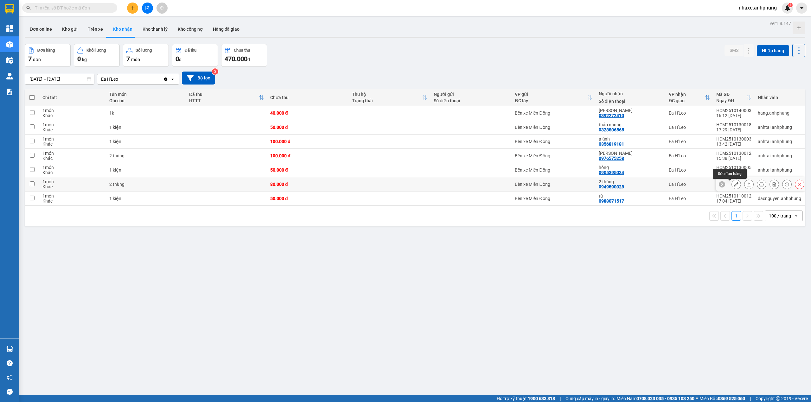
click at [732, 185] on button at bounding box center [736, 184] width 9 height 11
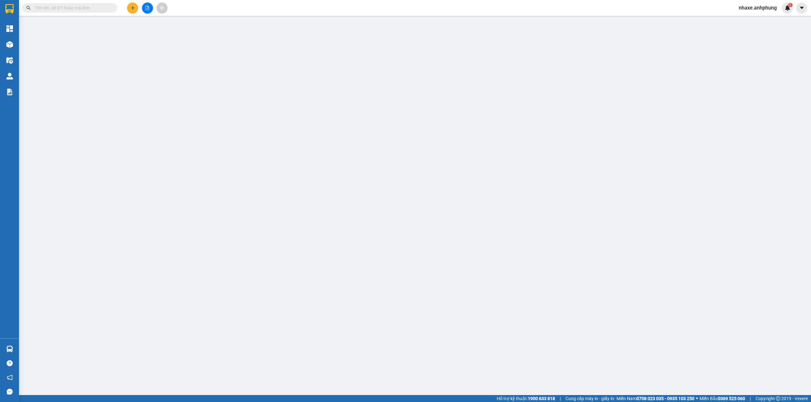
type input "0949590028"
type input "2 thùng"
type input "0"
type input "80.000"
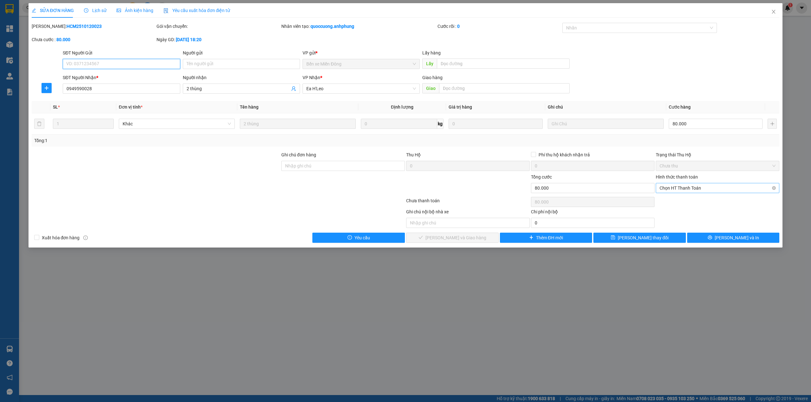
click at [688, 186] on span "Chọn HT Thanh Toán" at bounding box center [717, 188] width 116 height 10
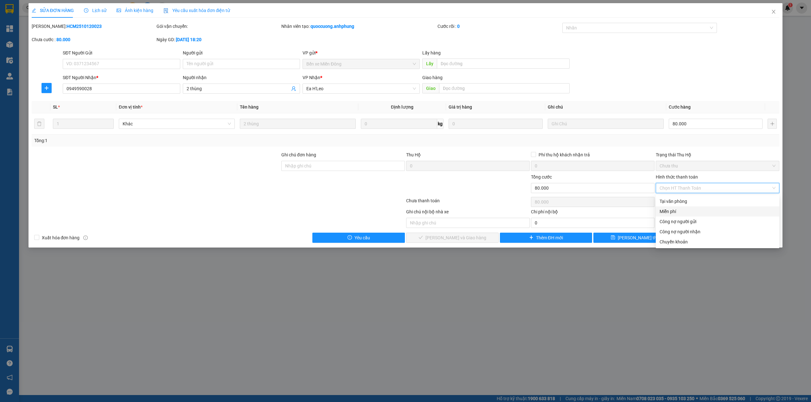
click at [681, 212] on div "Miễn phí" at bounding box center [717, 211] width 116 height 7
type input "0"
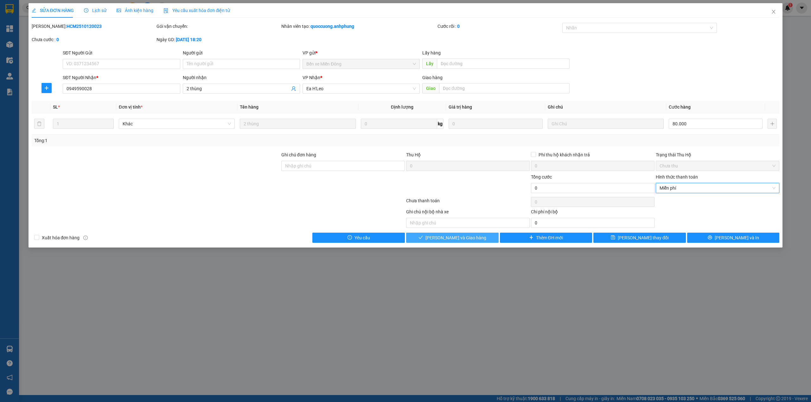
click at [460, 239] on span "[PERSON_NAME] và Giao hàng" at bounding box center [455, 237] width 61 height 7
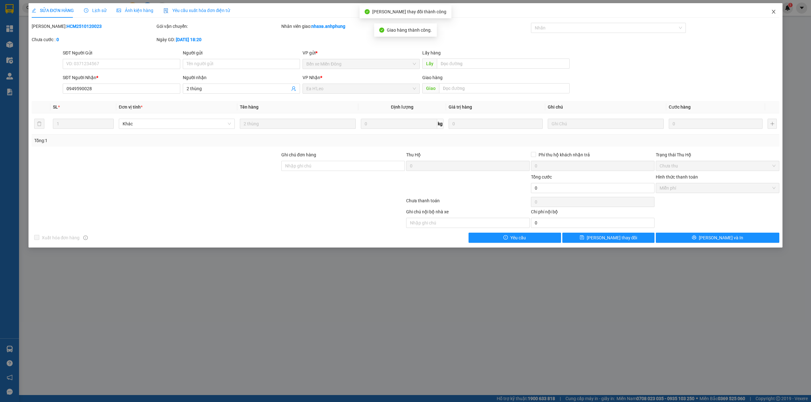
click at [772, 12] on icon "close" at bounding box center [773, 11] width 5 height 5
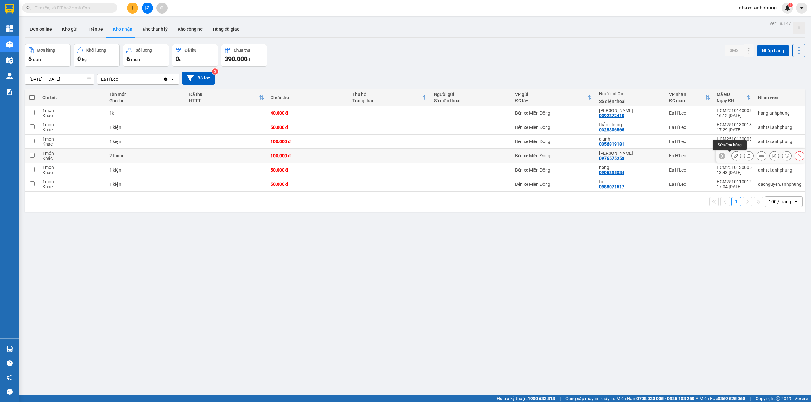
click at [732, 160] on button at bounding box center [736, 155] width 9 height 11
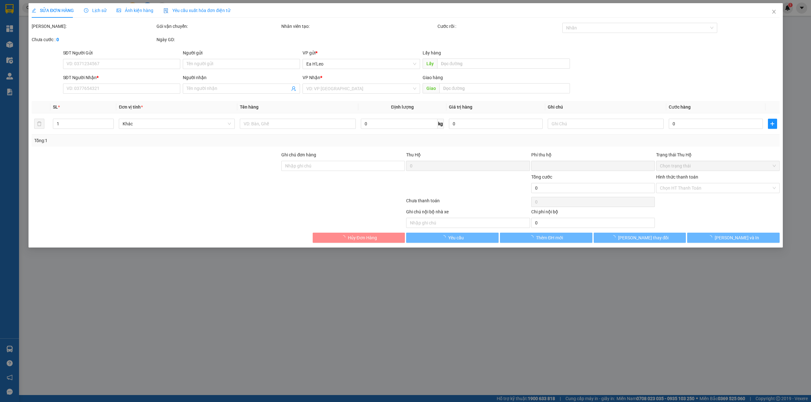
type input "0976575258"
type input "[PERSON_NAME]"
type input "0"
type input "100.000"
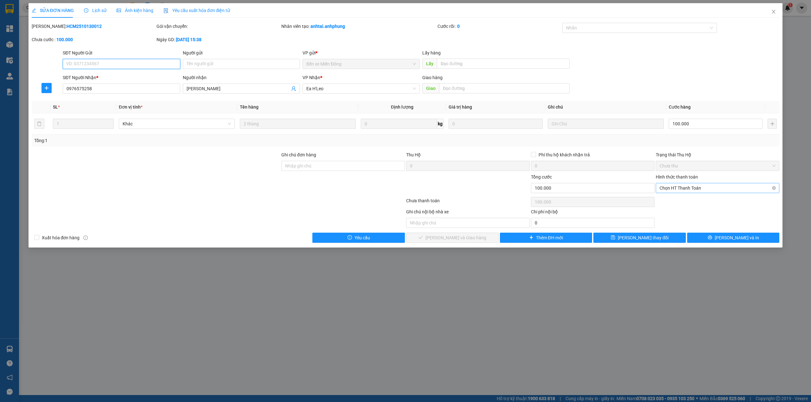
click at [701, 189] on span "Chọn HT Thanh Toán" at bounding box center [717, 188] width 116 height 10
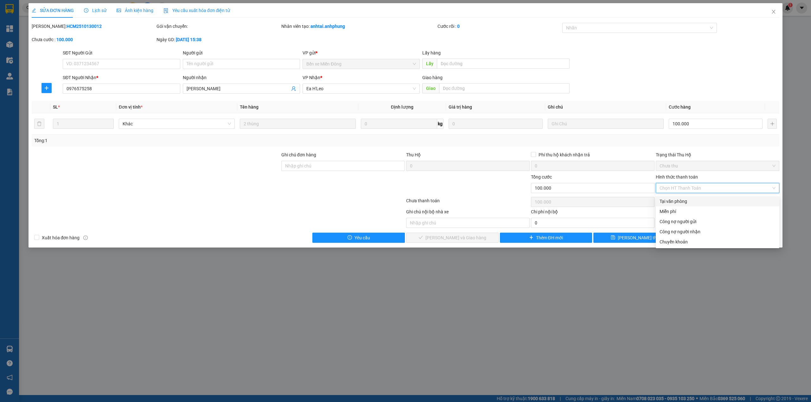
click at [684, 203] on div "Tại văn phòng" at bounding box center [717, 201] width 116 height 7
type input "0"
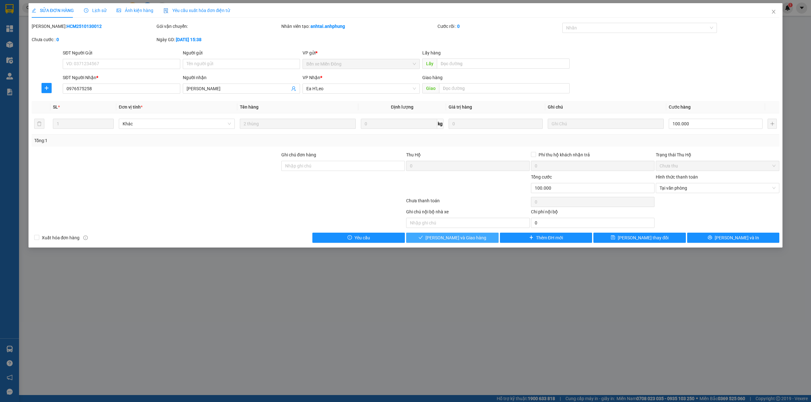
click at [475, 235] on button "[PERSON_NAME] và Giao hàng" at bounding box center [452, 238] width 92 height 10
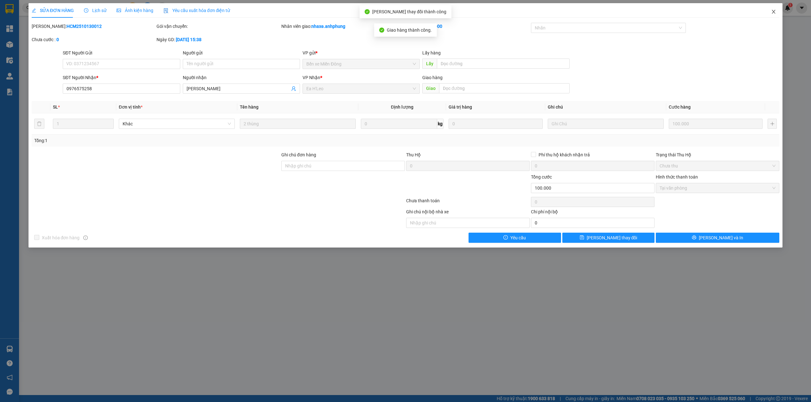
click at [774, 13] on icon "close" at bounding box center [773, 12] width 3 height 4
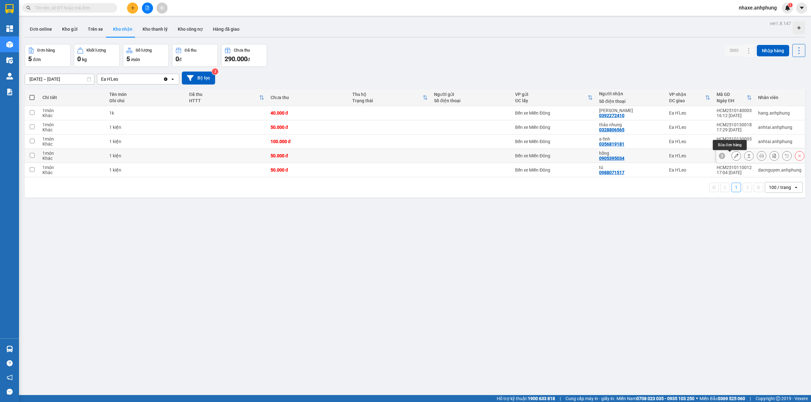
click at [732, 157] on button at bounding box center [736, 155] width 9 height 11
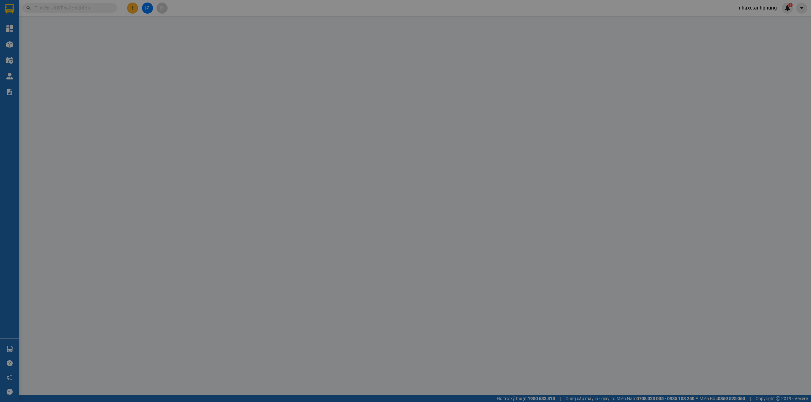
type input "0905395034"
type input "hồng"
type input "0"
type input "50.000"
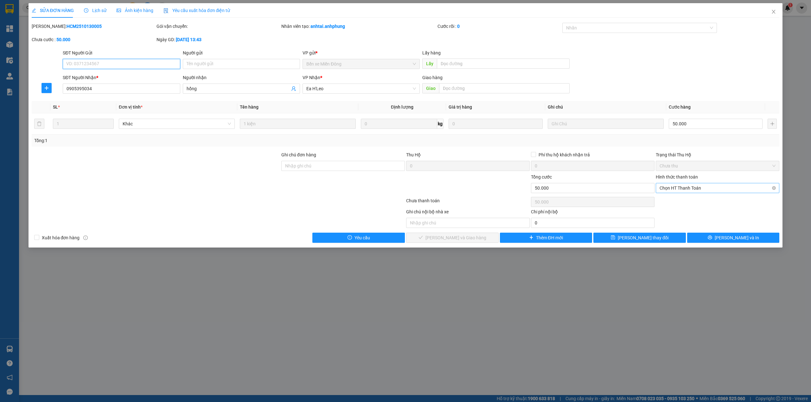
click at [699, 187] on span "Chọn HT Thanh Toán" at bounding box center [717, 188] width 116 height 10
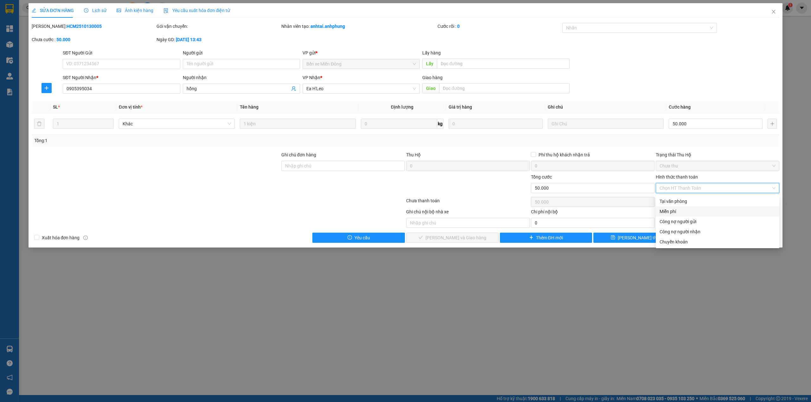
click at [678, 211] on div "Miễn phí" at bounding box center [717, 211] width 116 height 7
type input "0"
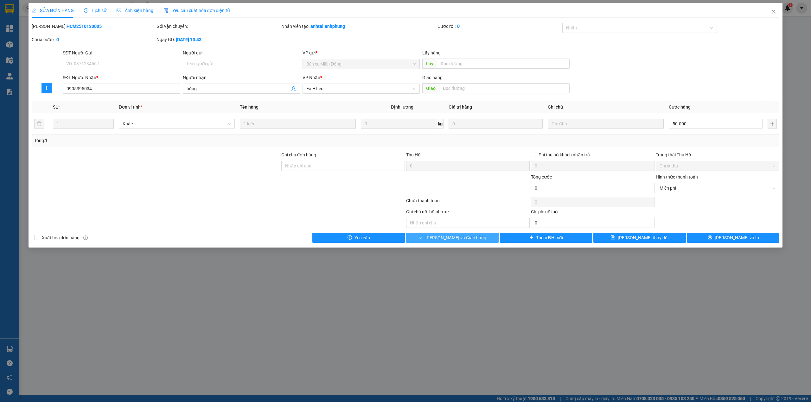
click at [482, 238] on button "[PERSON_NAME] và Giao hàng" at bounding box center [452, 238] width 92 height 10
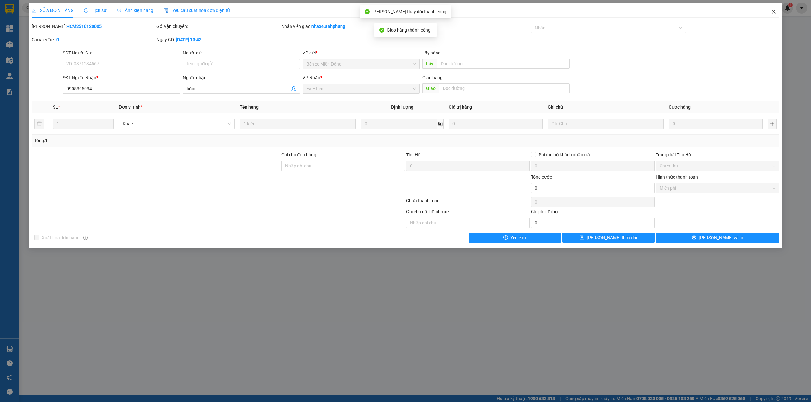
click at [772, 13] on icon "close" at bounding box center [773, 11] width 5 height 5
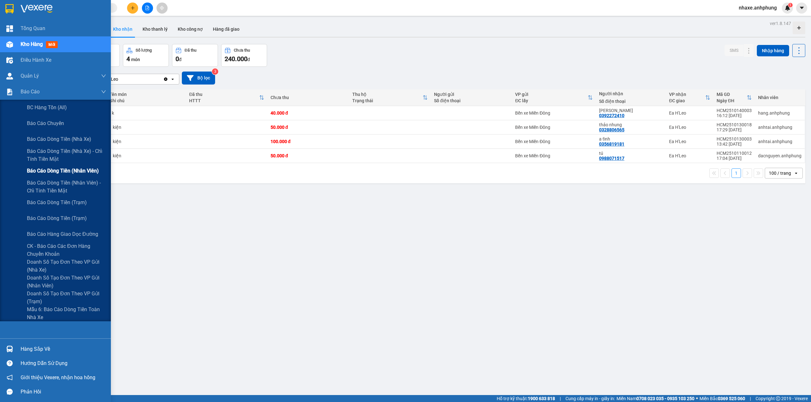
click at [73, 170] on span "Báo cáo dòng tiền (nhân viên)" at bounding box center [63, 171] width 72 height 8
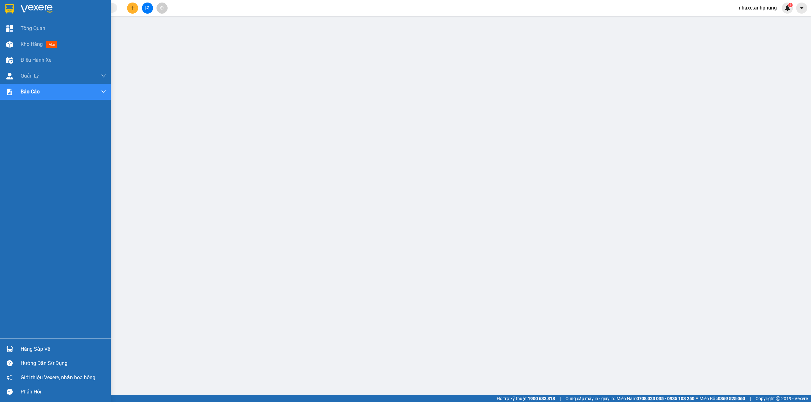
click at [34, 7] on img at bounding box center [37, 9] width 32 height 10
